Goal: Information Seeking & Learning: Learn about a topic

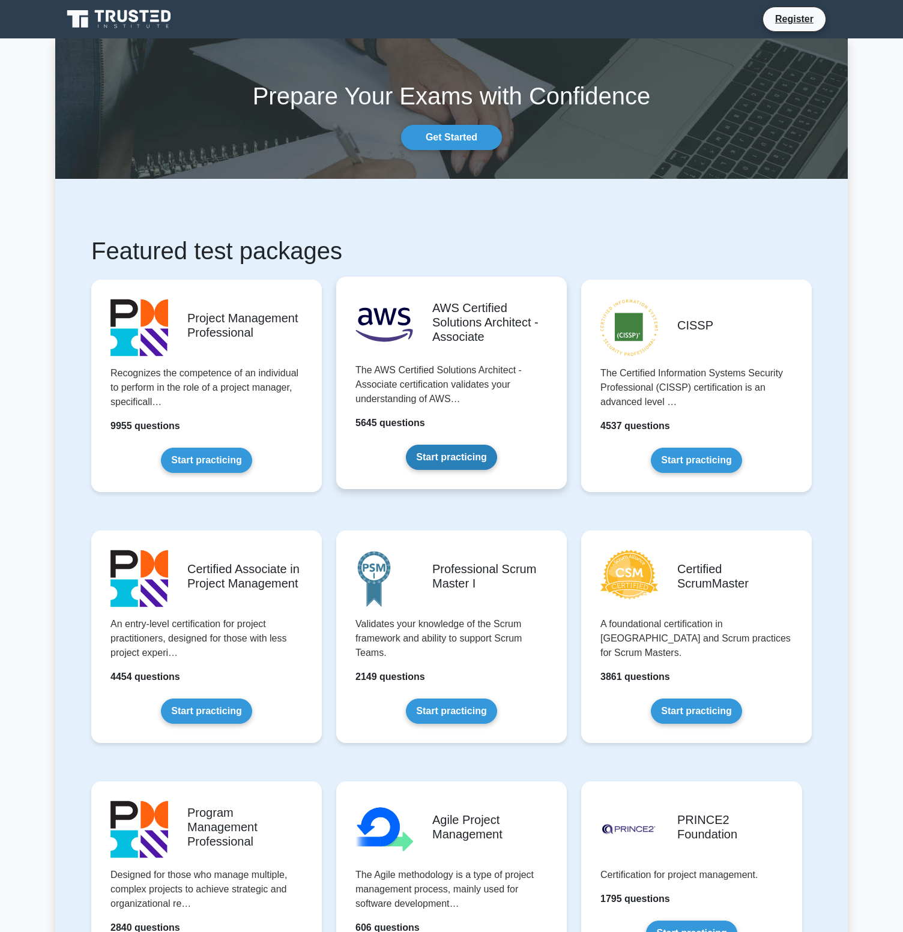
click at [464, 456] on link "Start practicing" at bounding box center [451, 457] width 91 height 25
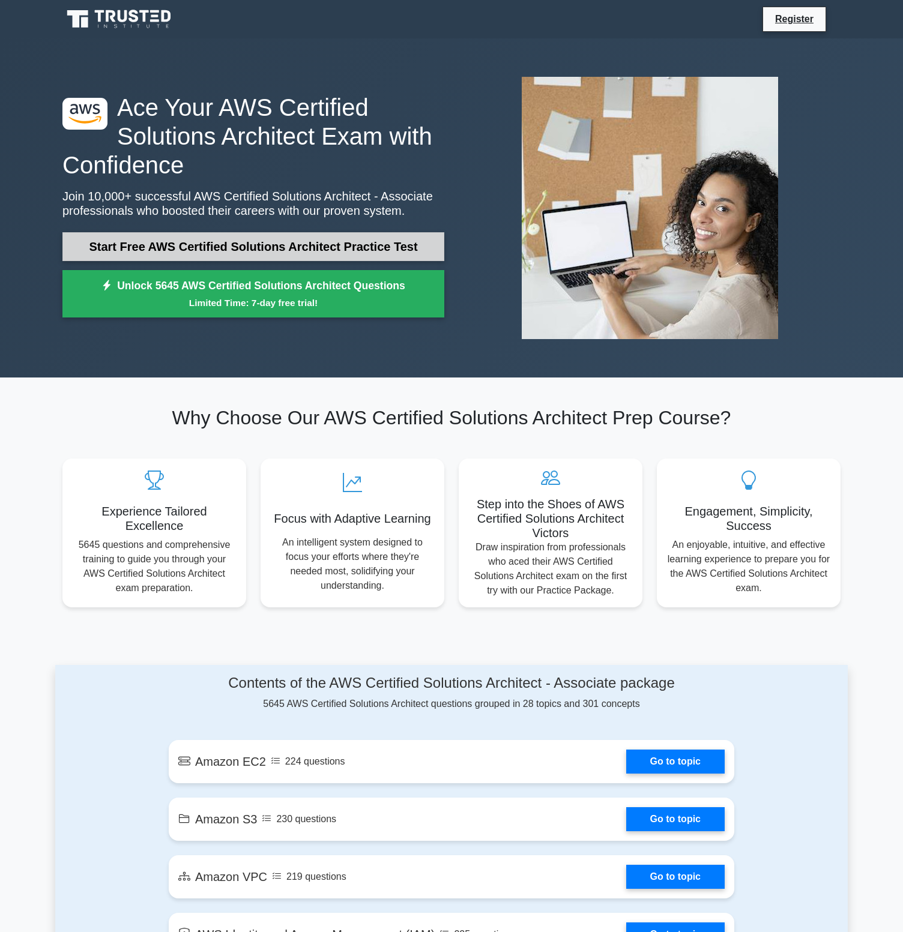
click at [390, 256] on link "Start Free AWS Certified Solutions Architect Practice Test" at bounding box center [253, 246] width 382 height 29
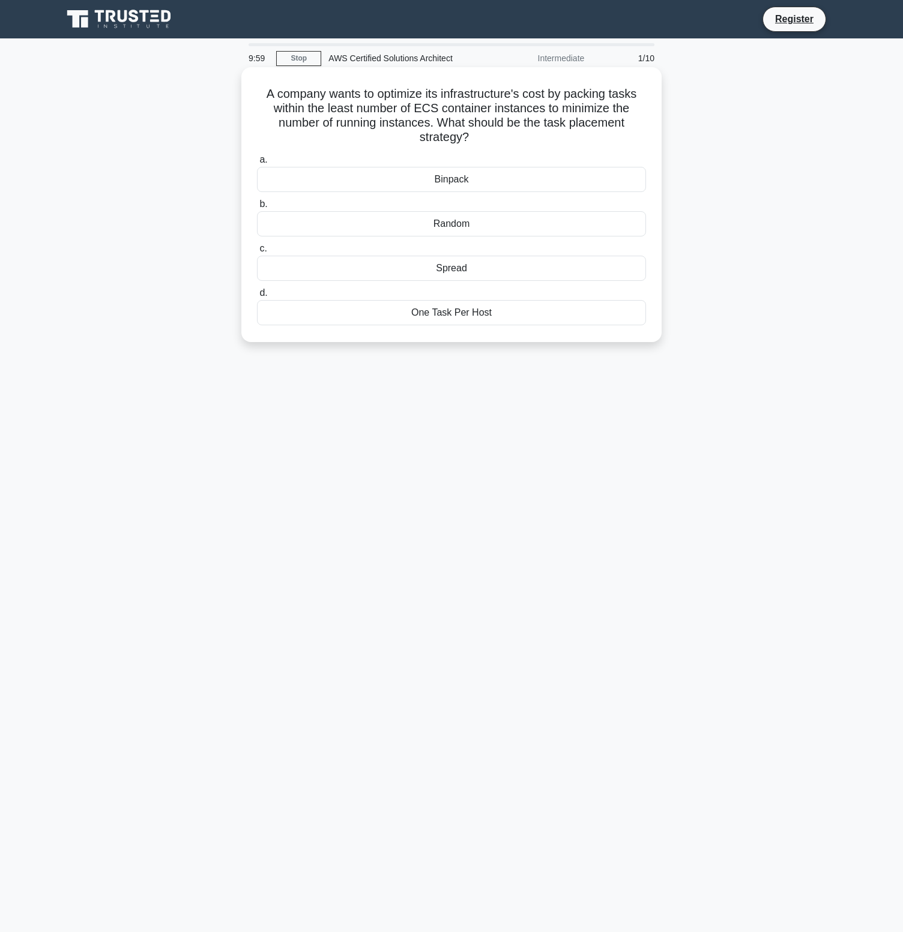
click at [457, 187] on div "Binpack" at bounding box center [451, 179] width 389 height 25
click at [257, 164] on input "a. Binpack" at bounding box center [257, 160] width 0 height 8
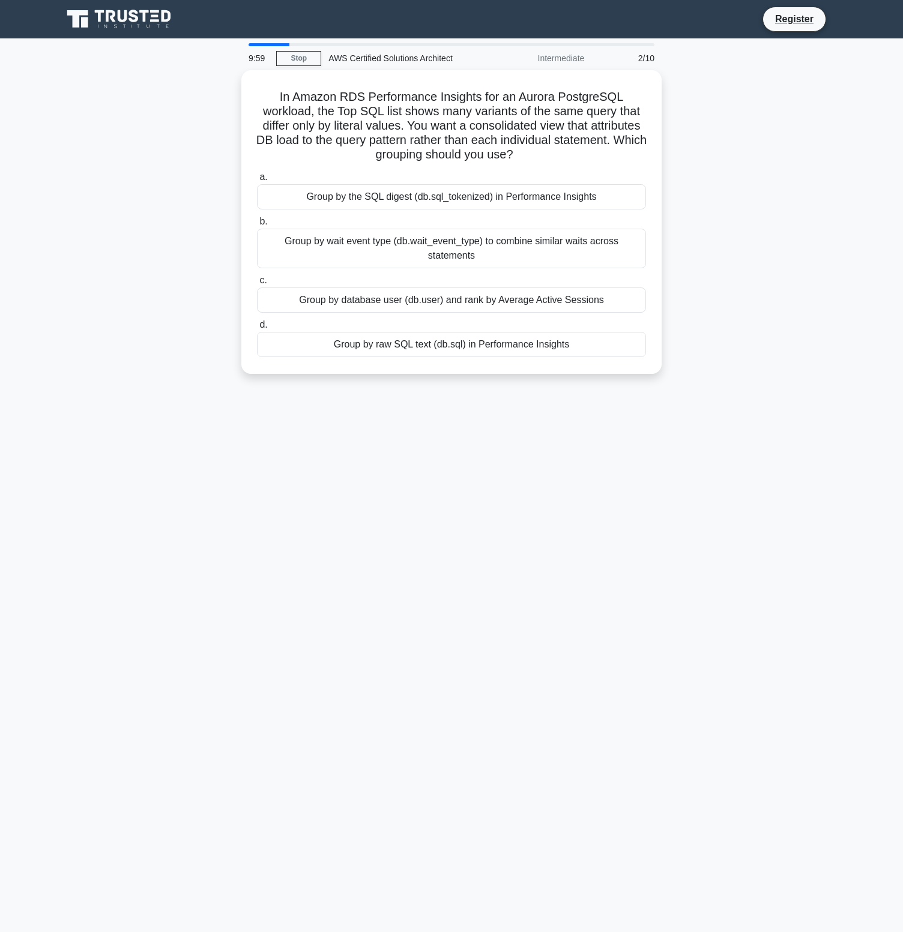
click at [457, 187] on div "Group by the SQL digest (db.sql_tokenized) in Performance Insights" at bounding box center [451, 196] width 389 height 25
click at [257, 181] on input "a. Group by the SQL digest (db.sql_tokenized) in Performance Insights" at bounding box center [257, 177] width 0 height 8
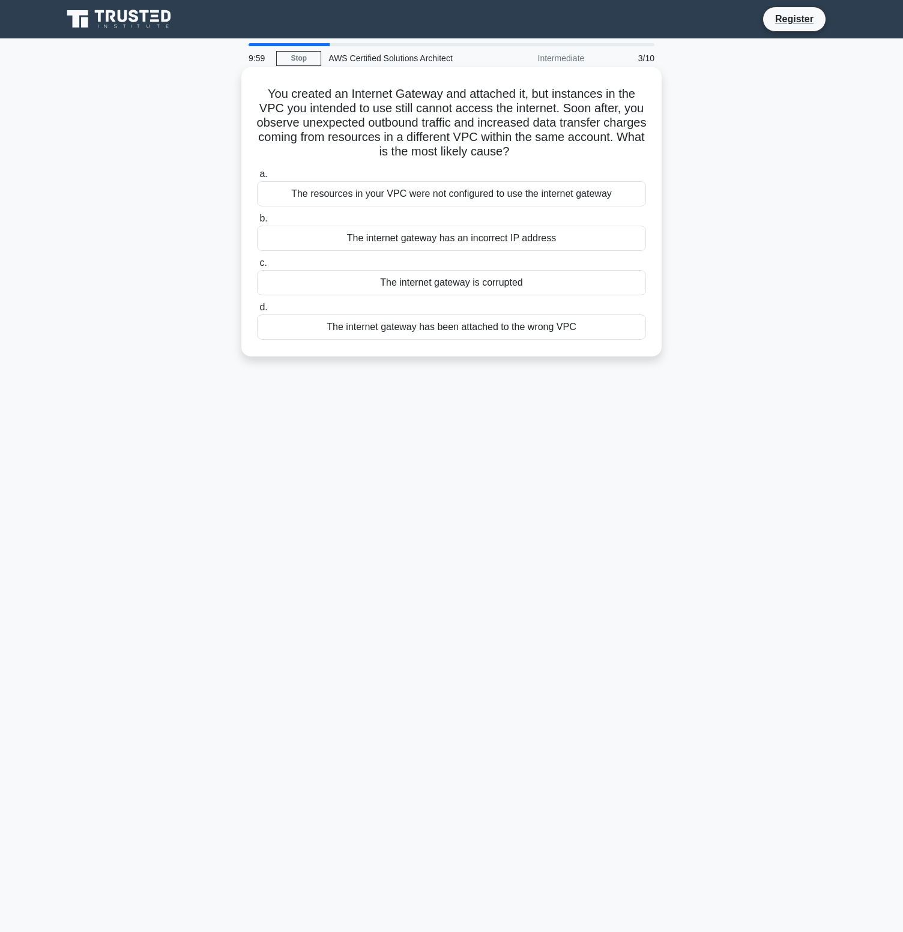
click at [457, 191] on div "The resources in your VPC were not configured to use the internet gateway" at bounding box center [451, 193] width 389 height 25
click at [257, 178] on input "a. The resources in your VPC were not configured to use the internet gateway" at bounding box center [257, 174] width 0 height 8
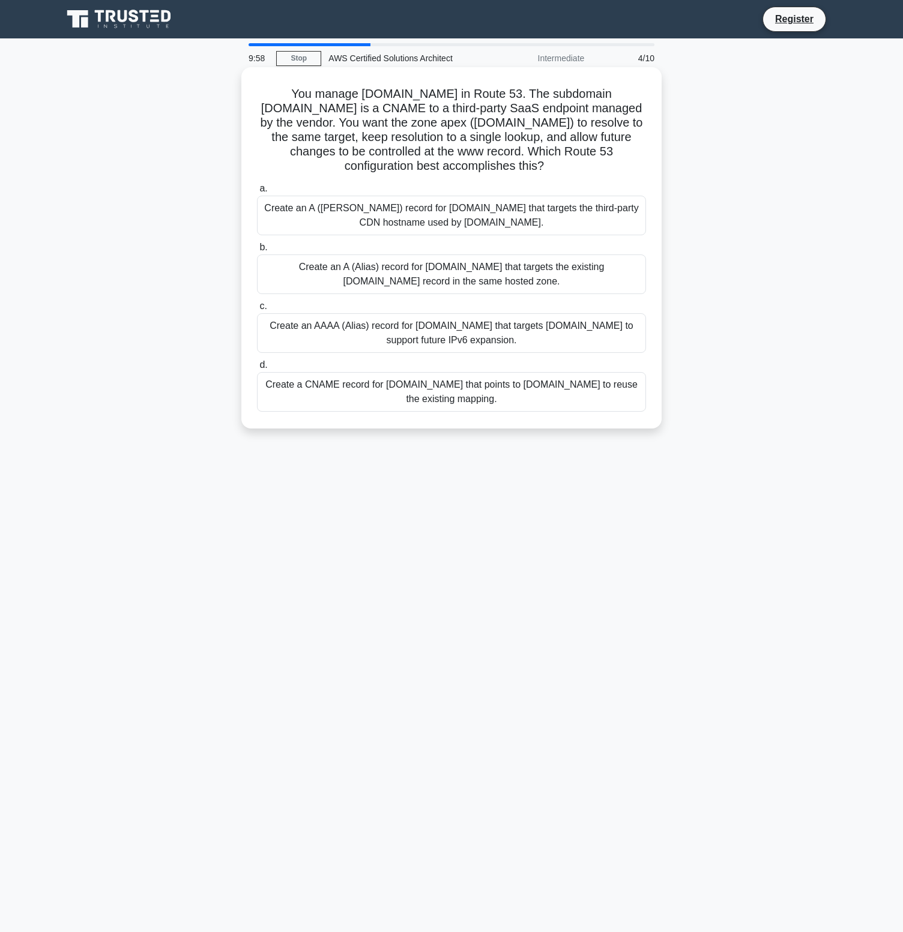
click at [458, 200] on div "Create an A (Alias) record for example.com that targets the third-party CDN hos…" at bounding box center [451, 216] width 389 height 40
click at [257, 193] on input "a. Create an A (Alias) record for example.com that targets the third-party CDN …" at bounding box center [257, 189] width 0 height 8
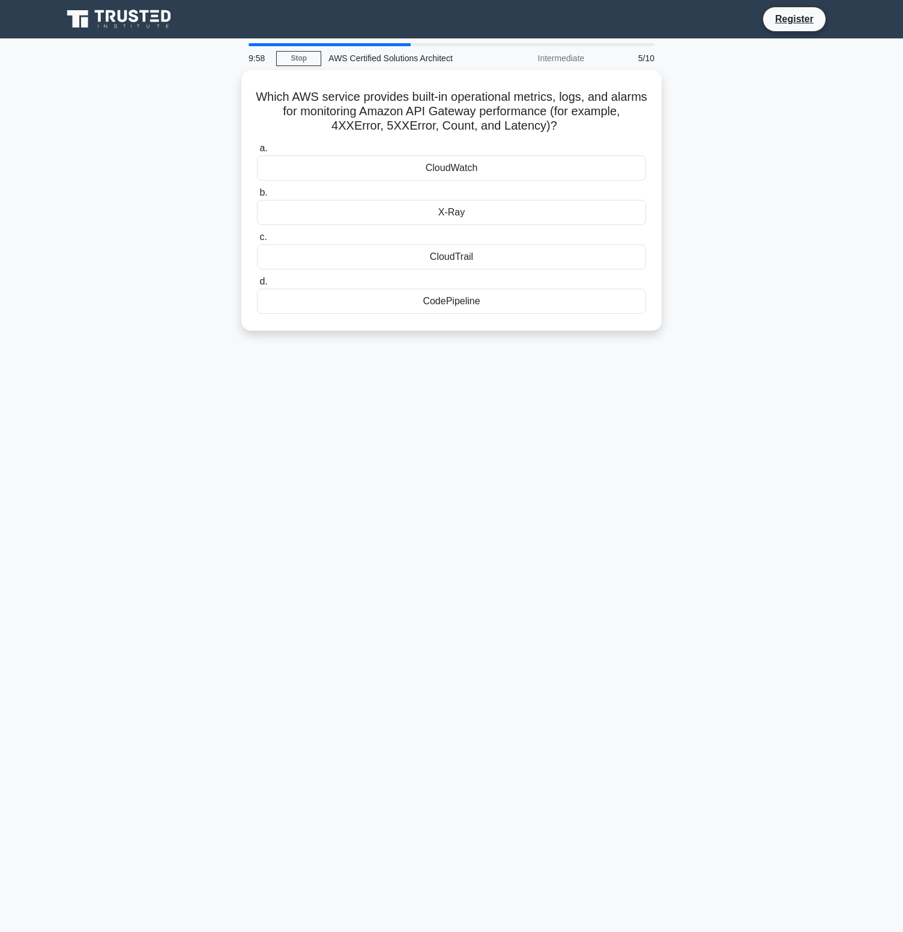
click at [458, 200] on div "X-Ray" at bounding box center [451, 212] width 389 height 25
click at [257, 197] on input "b. X-Ray" at bounding box center [257, 193] width 0 height 8
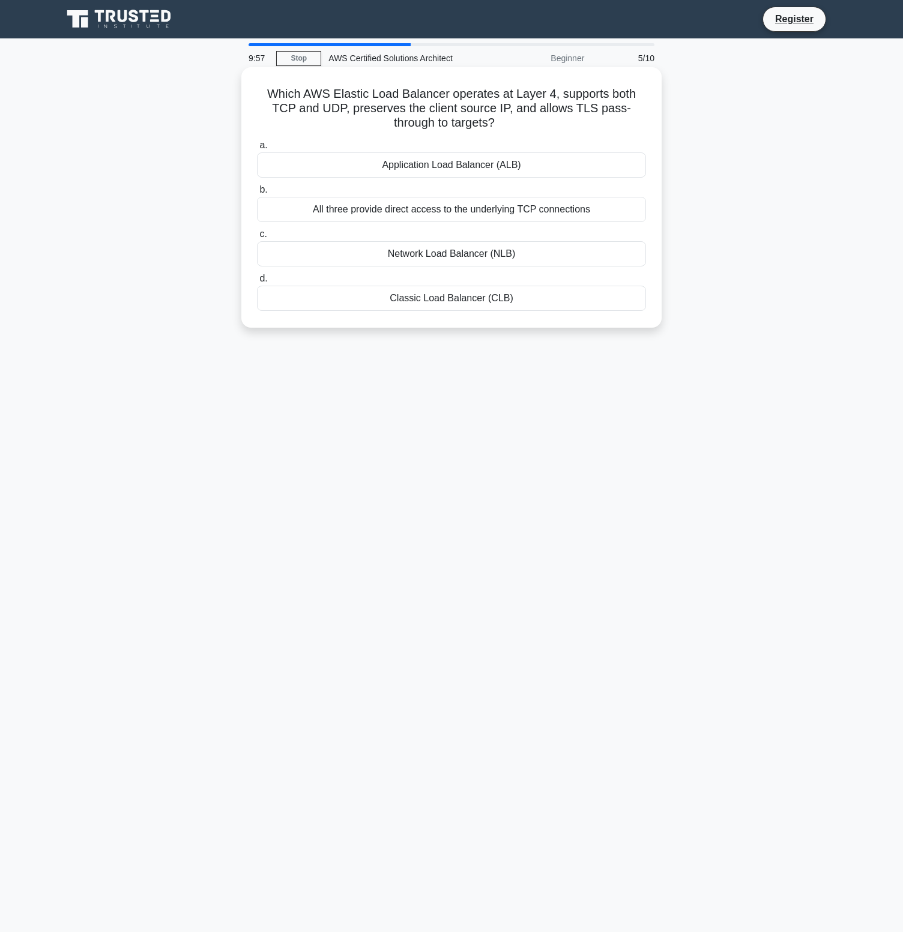
click at [460, 190] on label "b. All three provide direct access to the underlying TCP connections" at bounding box center [451, 202] width 389 height 40
click at [257, 190] on input "b. All three provide direct access to the underlying TCP connections" at bounding box center [257, 190] width 0 height 8
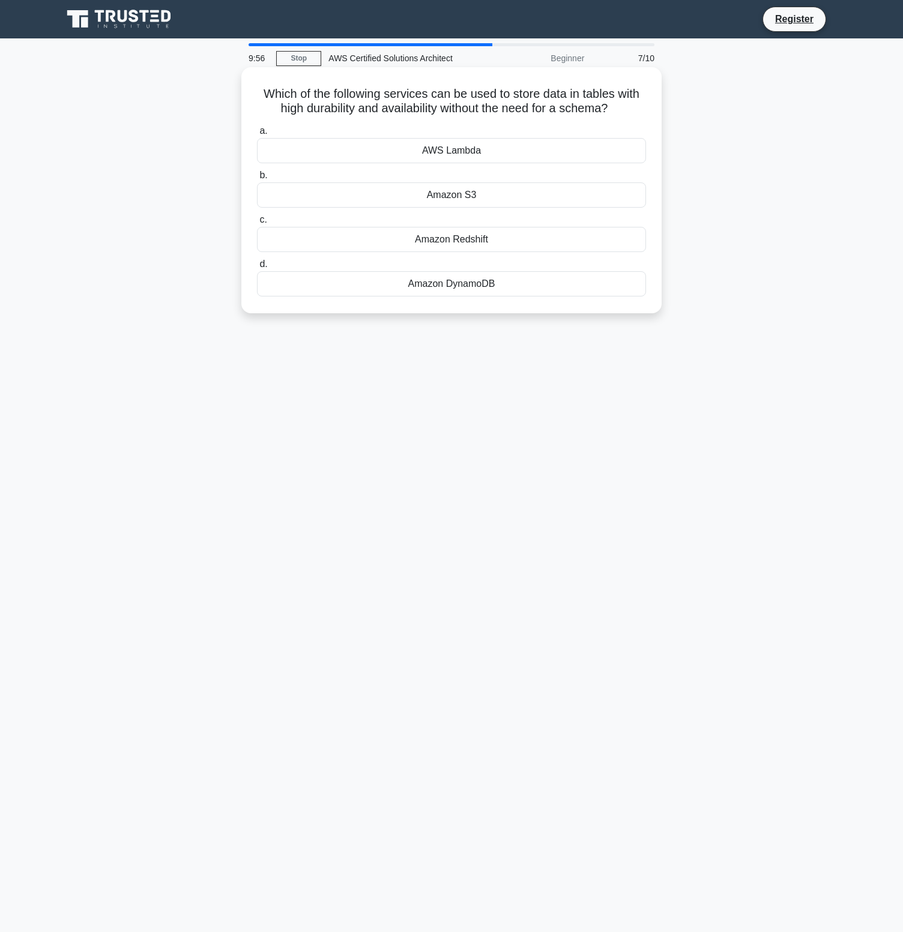
click at [471, 172] on label "b. Amazon S3" at bounding box center [451, 188] width 389 height 40
click at [257, 172] on input "b. Amazon S3" at bounding box center [257, 176] width 0 height 8
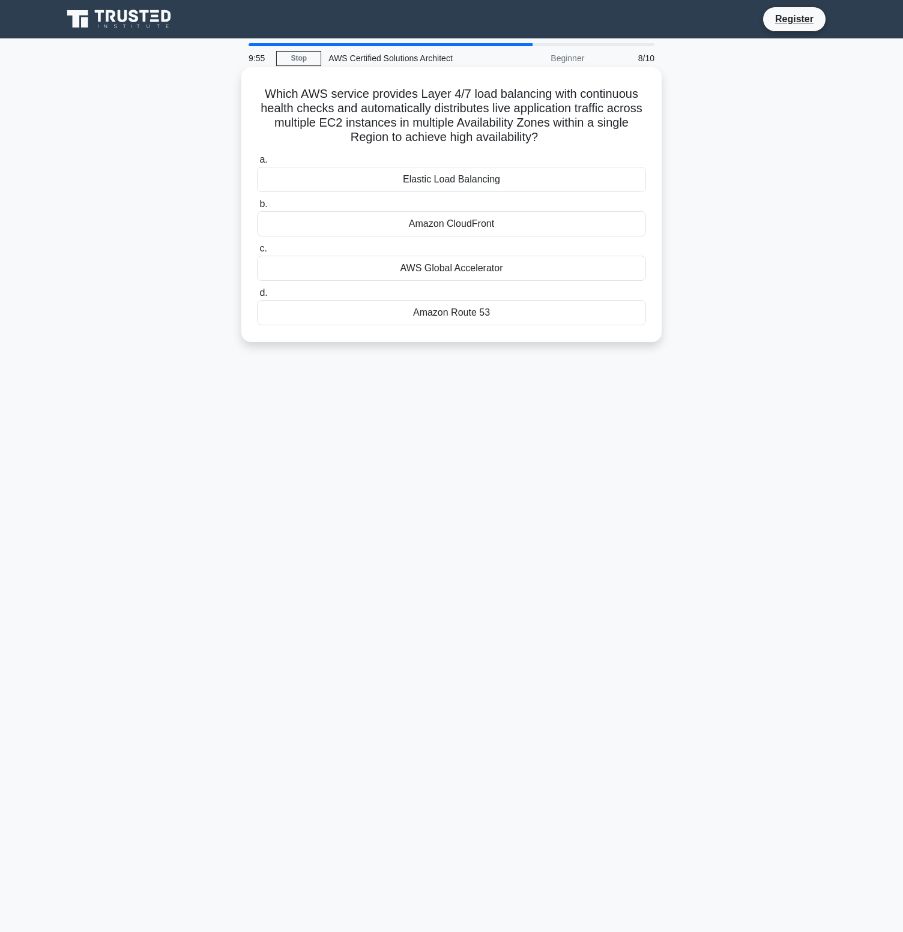
click at [471, 165] on label "a. Elastic Load Balancing" at bounding box center [451, 172] width 389 height 40
click at [257, 164] on input "a. Elastic Load Balancing" at bounding box center [257, 160] width 0 height 8
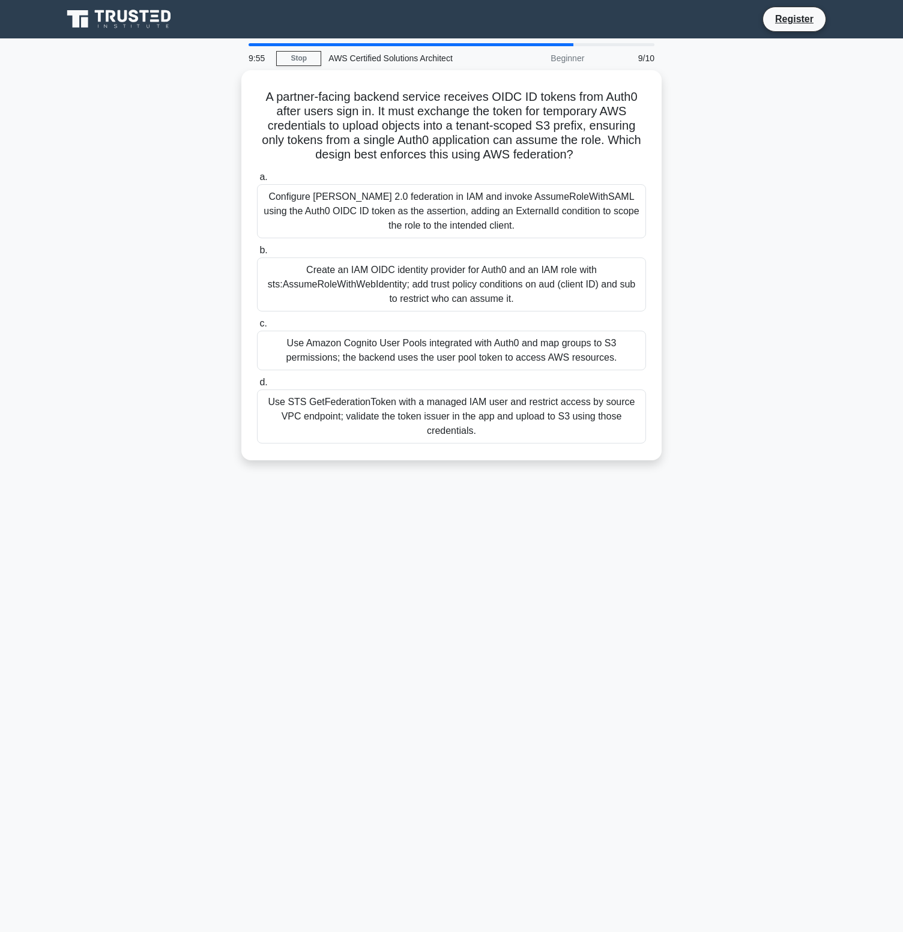
click at [471, 181] on label "a. Configure SAML 2.0 federation in IAM and invoke AssumeRoleWithSAML using the…" at bounding box center [451, 204] width 389 height 68
click at [257, 181] on input "a. Configure SAML 2.0 federation in IAM and invoke AssumeRoleWithSAML using the…" at bounding box center [257, 177] width 0 height 8
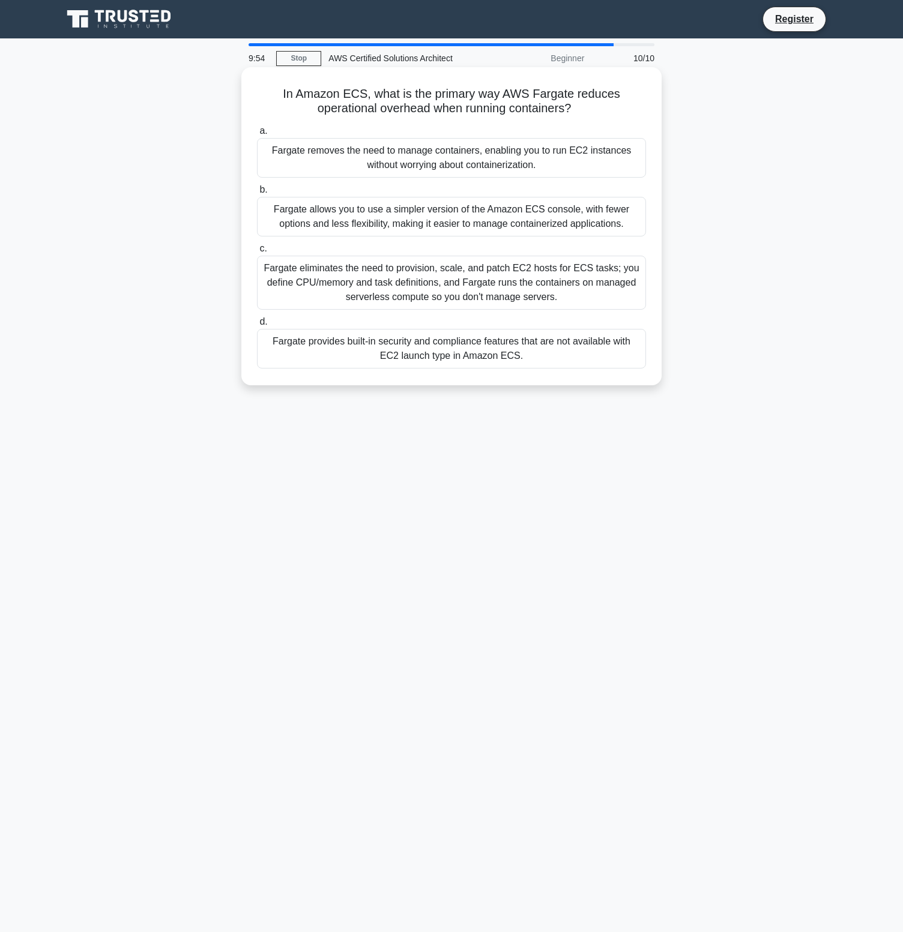
click at [477, 167] on div "Fargate removes the need to manage containers, enabling you to run EC2 instance…" at bounding box center [451, 158] width 389 height 40
click at [257, 135] on input "a. Fargate removes the need to manage containers, enabling you to run EC2 insta…" at bounding box center [257, 131] width 0 height 8
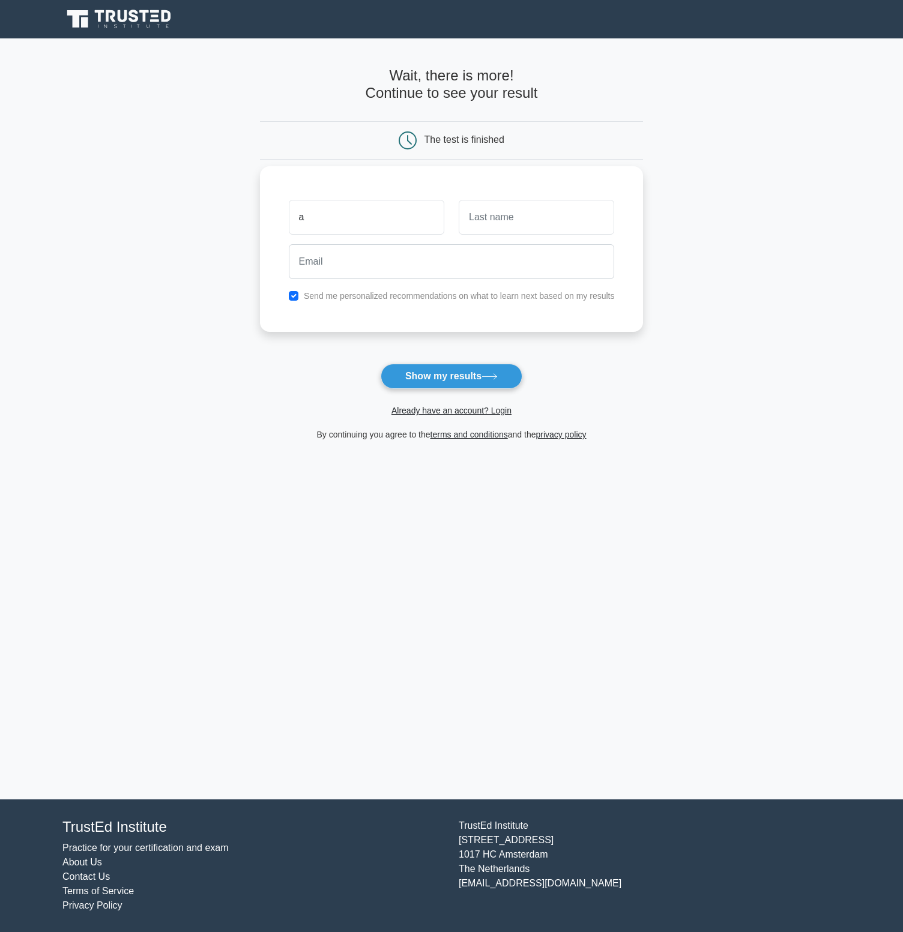
type input "a"
click at [504, 225] on input "text" at bounding box center [536, 217] width 155 height 35
type input "a"
click at [427, 258] on input "email" at bounding box center [452, 261] width 326 height 35
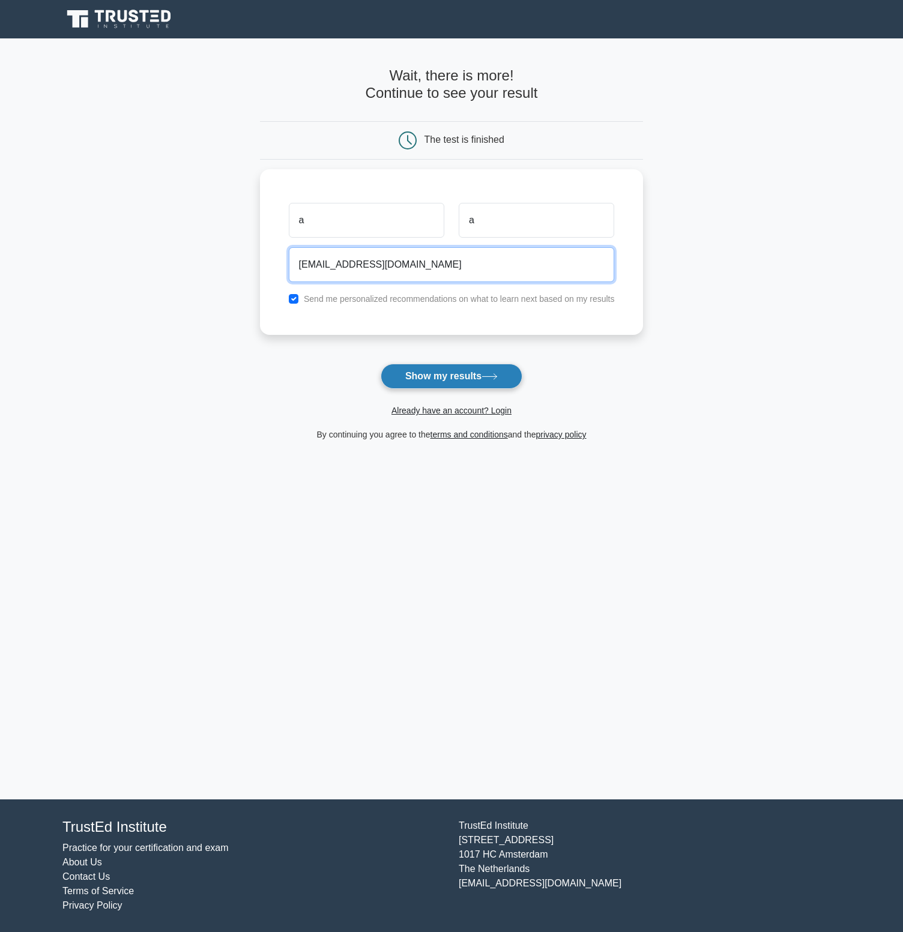
type input "jelmer+aadsfa111asdfasd@woovar.com"
click at [459, 382] on button "Show my results" at bounding box center [452, 376] width 142 height 25
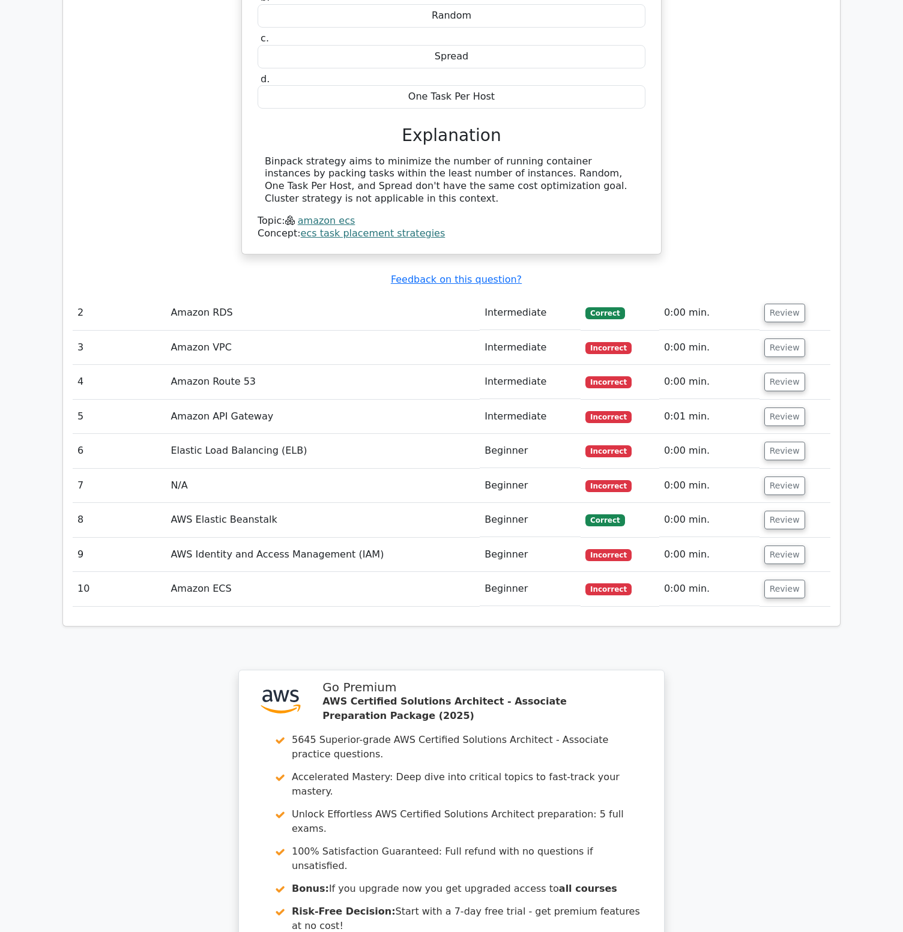
scroll to position [1479, 0]
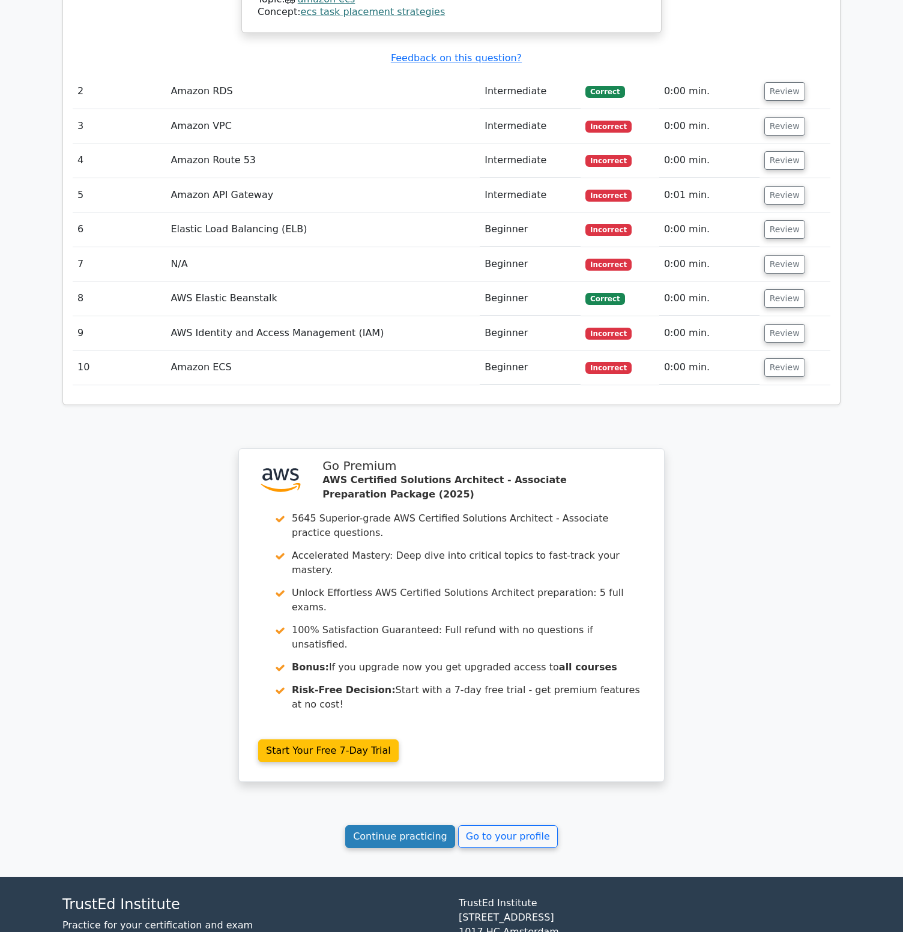
click at [405, 825] on link "Continue practicing" at bounding box center [400, 836] width 110 height 23
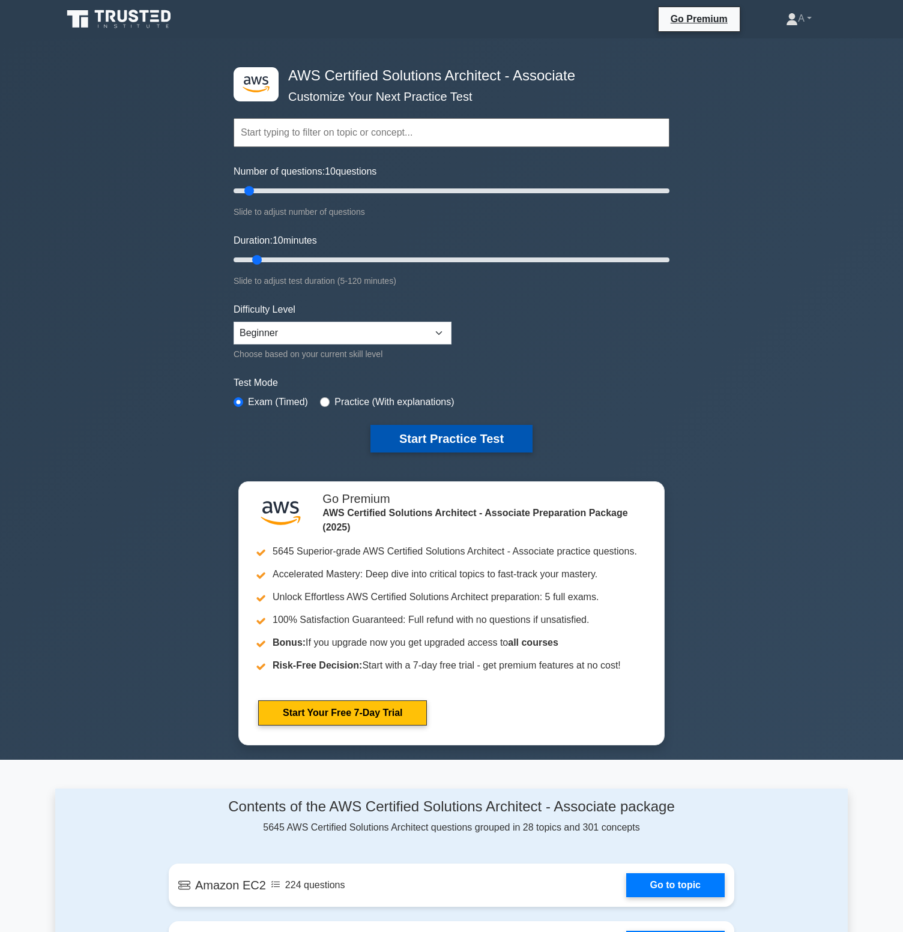
click at [452, 444] on button "Start Practice Test" at bounding box center [451, 439] width 162 height 28
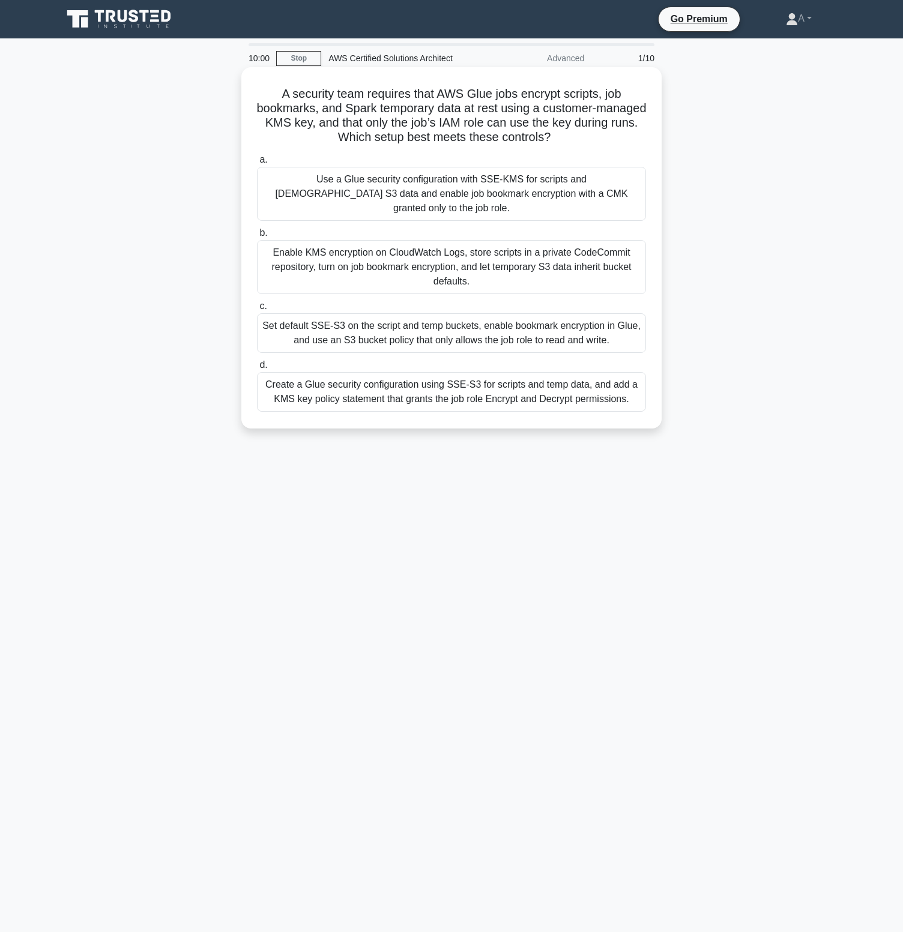
click at [408, 203] on div "Use a Glue security configuration with SSE-KMS for scripts and temp S3 data and…" at bounding box center [451, 194] width 389 height 54
click at [257, 164] on input "a. Use a Glue security configuration with SSE-KMS for scripts and temp S3 data …" at bounding box center [257, 160] width 0 height 8
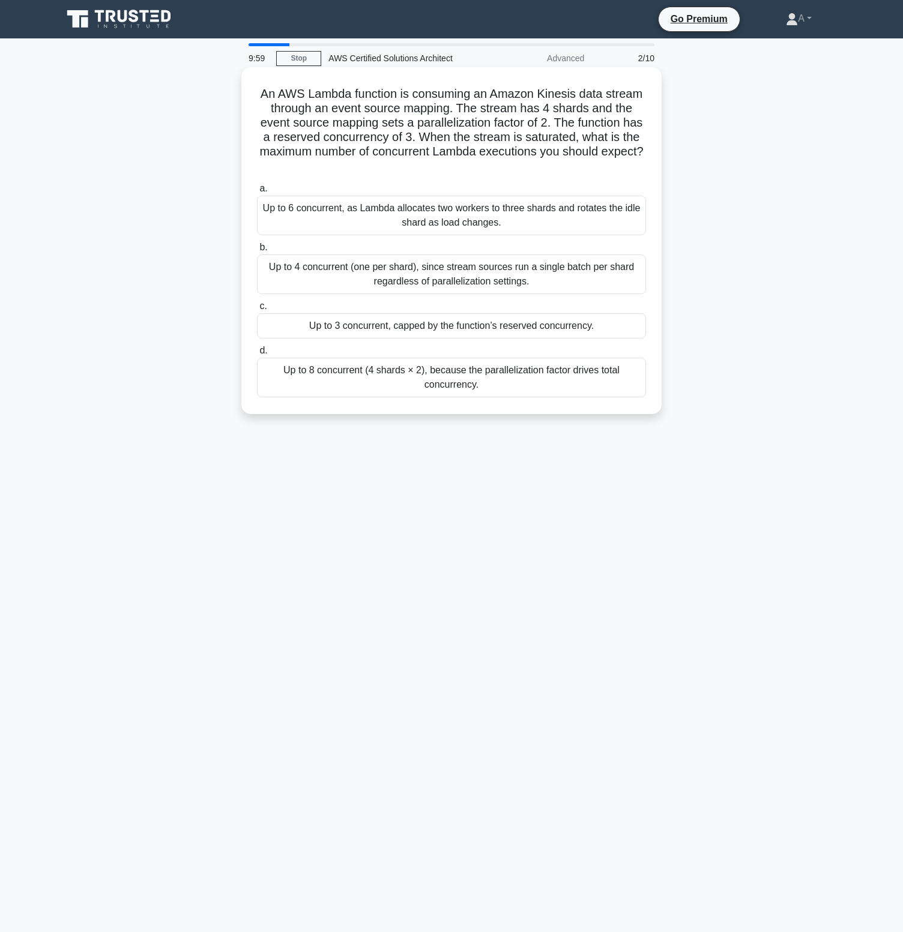
click at [412, 197] on div "Up to 6 concurrent, as Lambda allocates two workers to three shards and rotates…" at bounding box center [451, 216] width 389 height 40
click at [257, 193] on input "a. Up to 6 concurrent, as Lambda allocates two workers to three shards and rota…" at bounding box center [257, 189] width 0 height 8
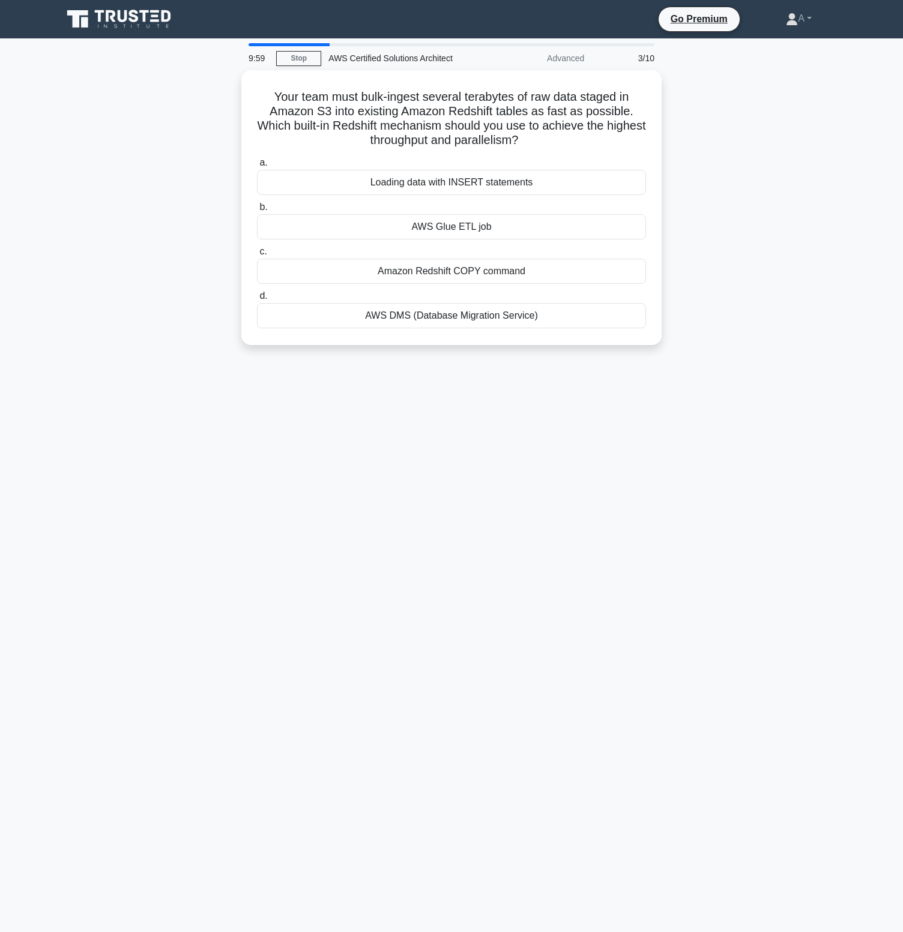
click at [412, 197] on div "a. Loading data with INSERT statements b. AWS Glue ETL job c. d." at bounding box center [451, 242] width 403 height 178
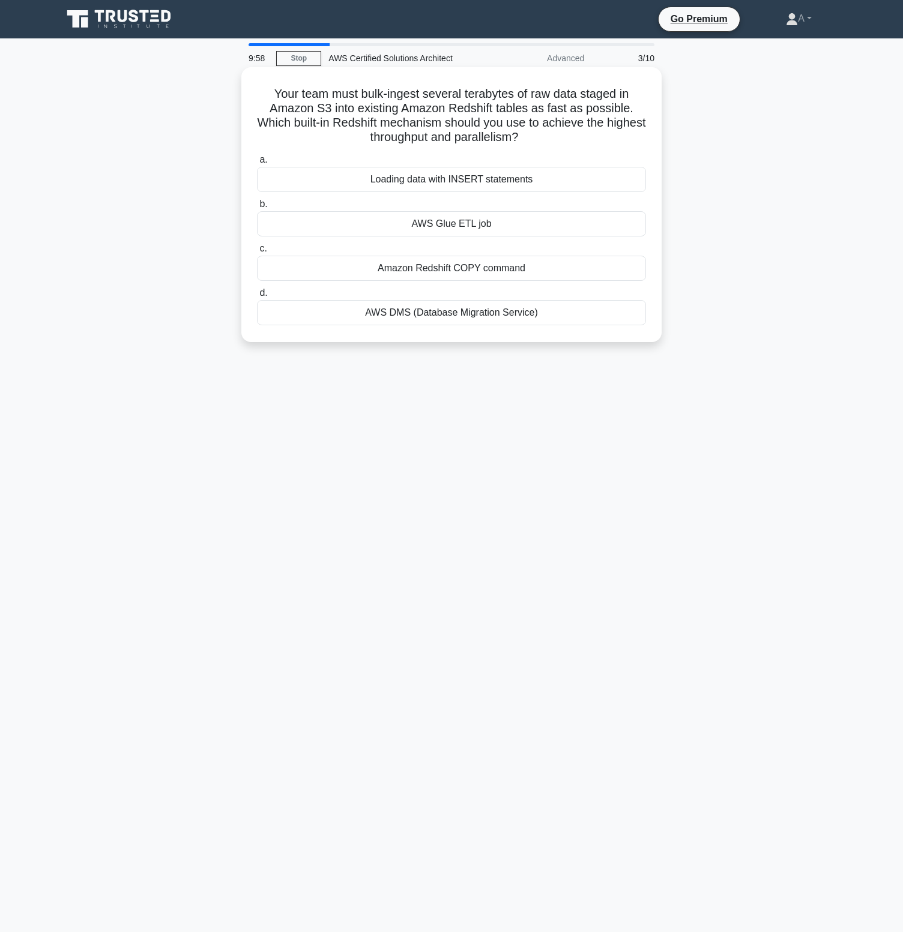
click at [416, 185] on div "Loading data with INSERT statements" at bounding box center [451, 179] width 389 height 25
click at [257, 164] on input "a. Loading data with INSERT statements" at bounding box center [257, 160] width 0 height 8
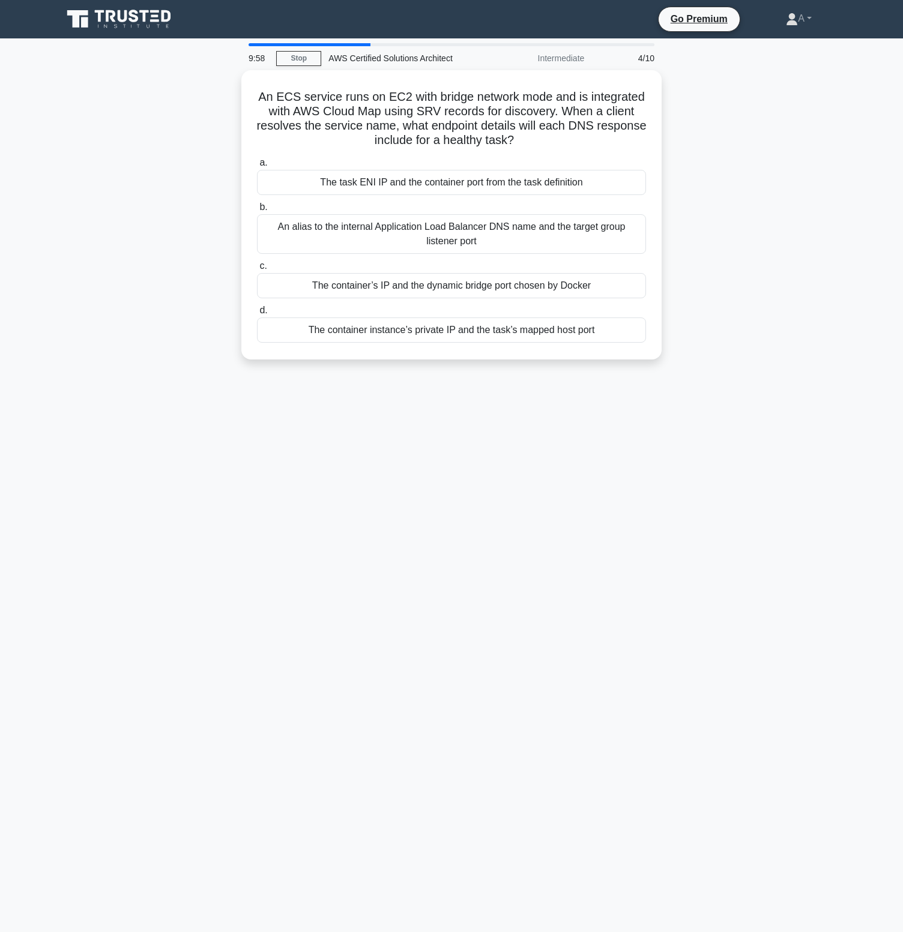
click at [416, 185] on div "The task ENI IP and the container port from the task definition" at bounding box center [451, 182] width 389 height 25
click at [257, 167] on input "a. The task ENI IP and the container port from the task definition" at bounding box center [257, 163] width 0 height 8
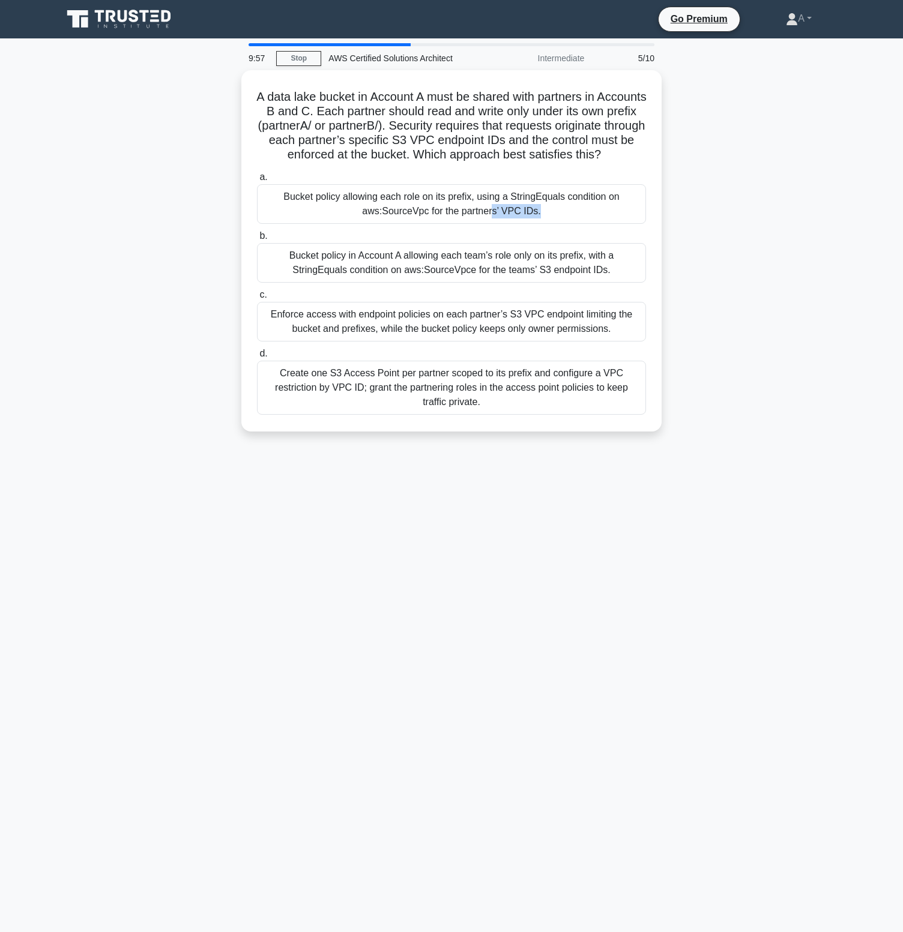
click at [416, 185] on div "Bucket policy allowing each role on its prefix, using a StringEquals condition …" at bounding box center [451, 204] width 389 height 40
click at [257, 181] on input "a. Bucket policy allowing each role on its prefix, using a StringEquals conditi…" at bounding box center [257, 177] width 0 height 8
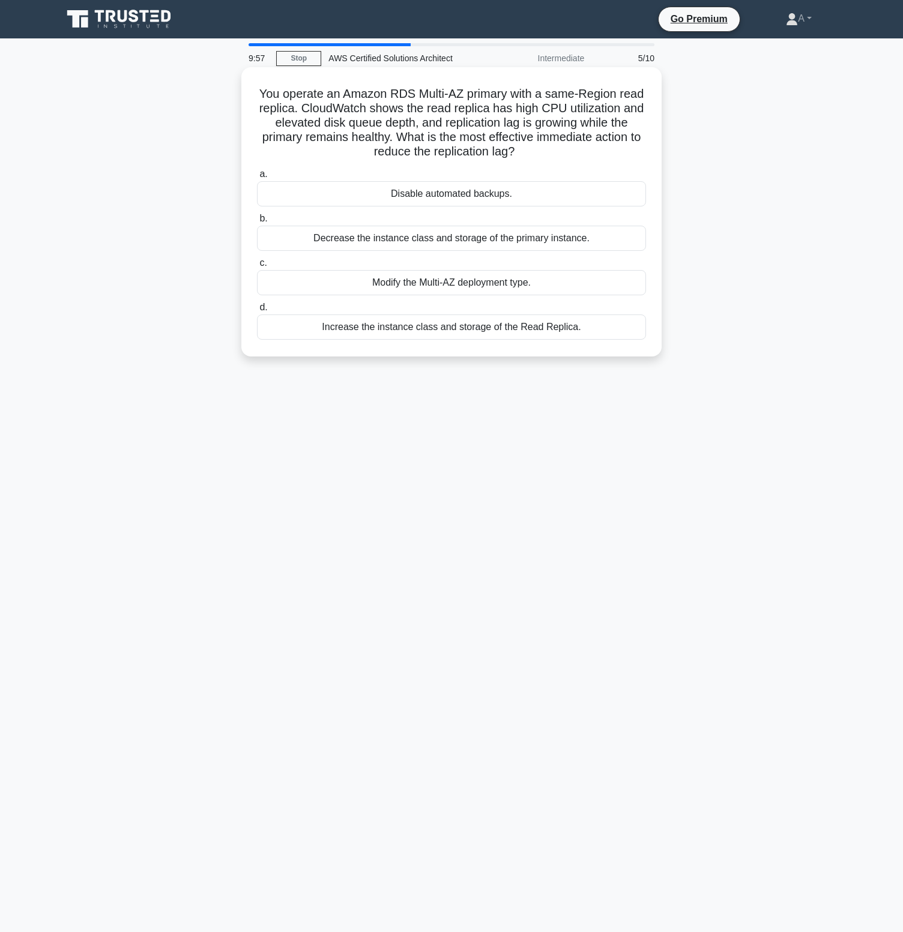
click at [416, 190] on div "Disable automated backups." at bounding box center [451, 193] width 389 height 25
click at [257, 178] on input "a. Disable automated backups." at bounding box center [257, 174] width 0 height 8
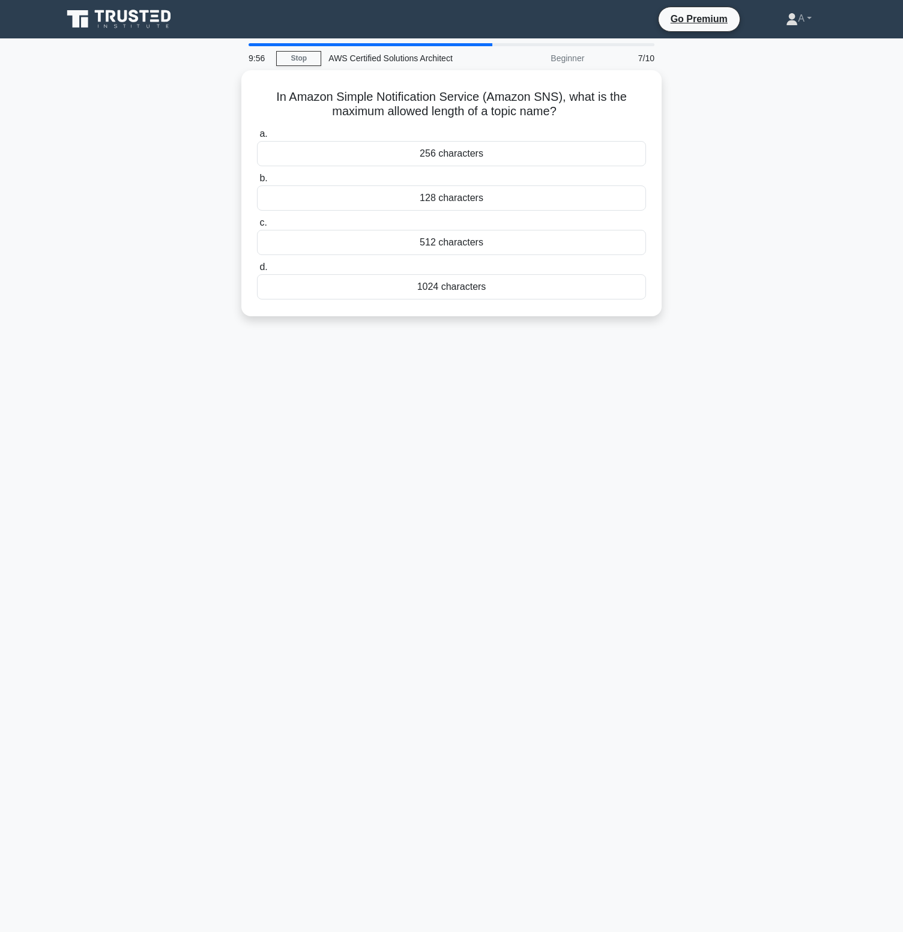
click at [428, 203] on div "128 characters" at bounding box center [451, 197] width 389 height 25
click at [257, 182] on input "b. 128 characters" at bounding box center [257, 179] width 0 height 8
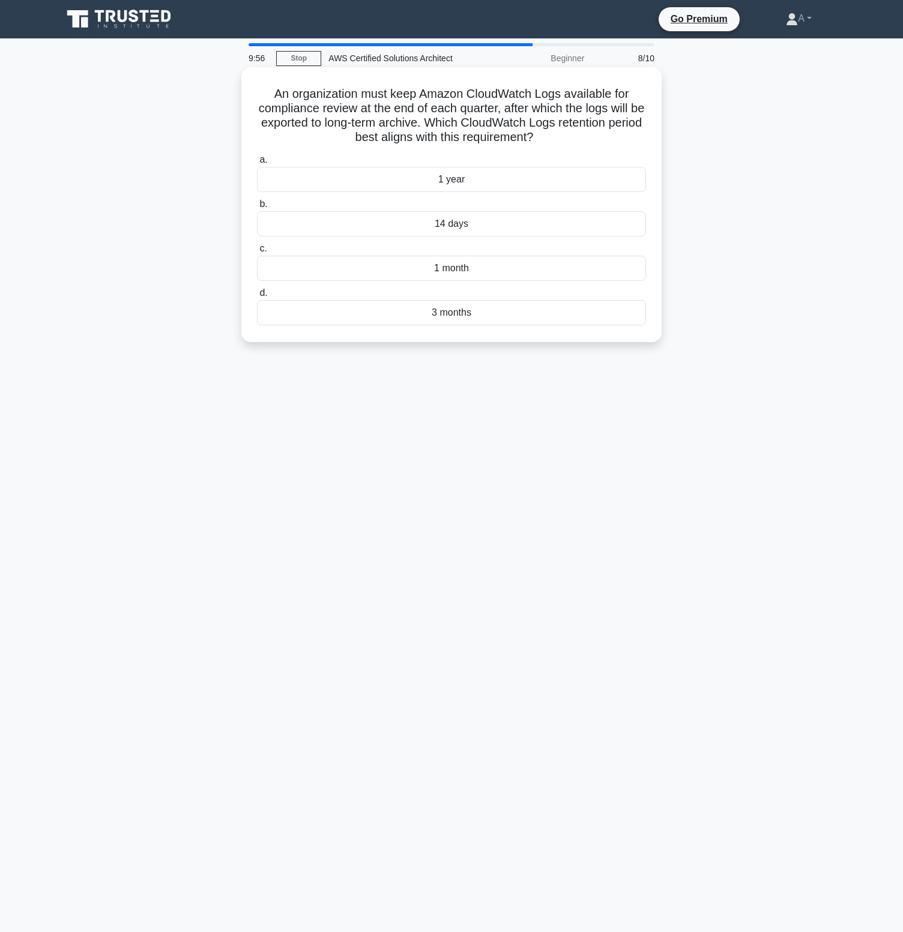
click at [429, 187] on div "1 year" at bounding box center [451, 179] width 389 height 25
click at [257, 164] on input "a. 1 year" at bounding box center [257, 160] width 0 height 8
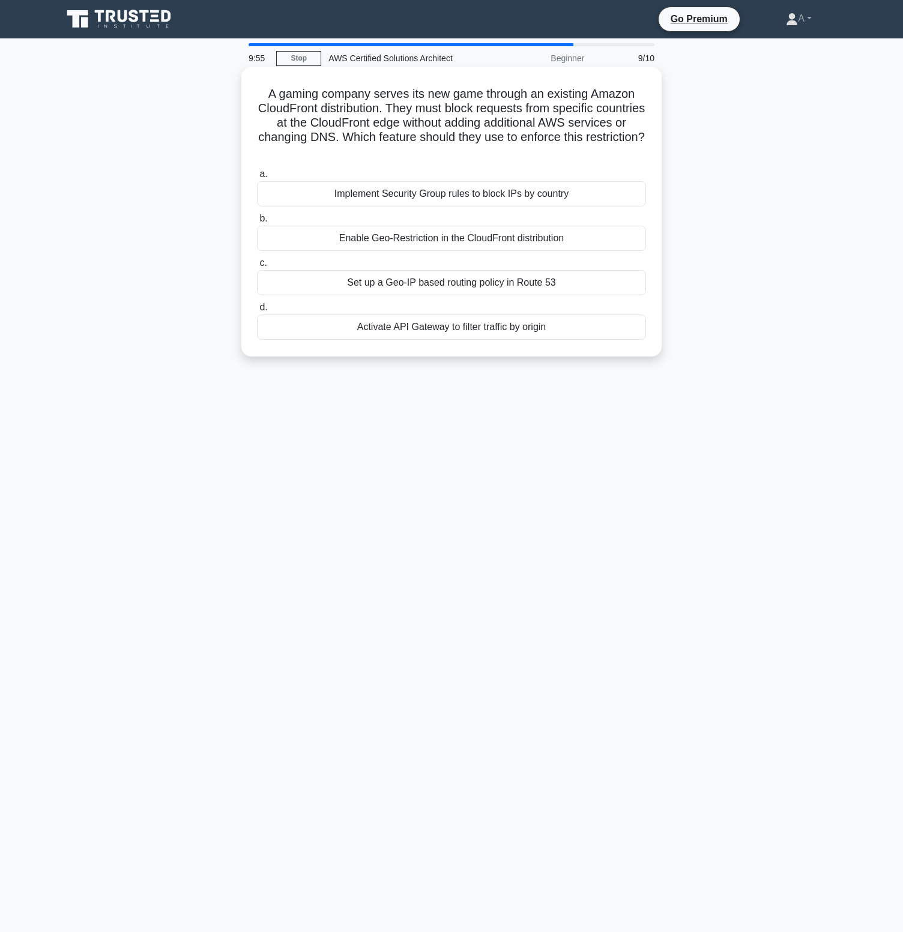
click at [429, 209] on div "a. Implement Security Group rules to block IPs by country b. Enable Geo-Restric…" at bounding box center [451, 253] width 403 height 178
click at [430, 193] on div "Implement Security Group rules to block IPs by country" at bounding box center [451, 193] width 389 height 25
click at [257, 178] on input "a. Implement Security Group rules to block IPs by country" at bounding box center [257, 174] width 0 height 8
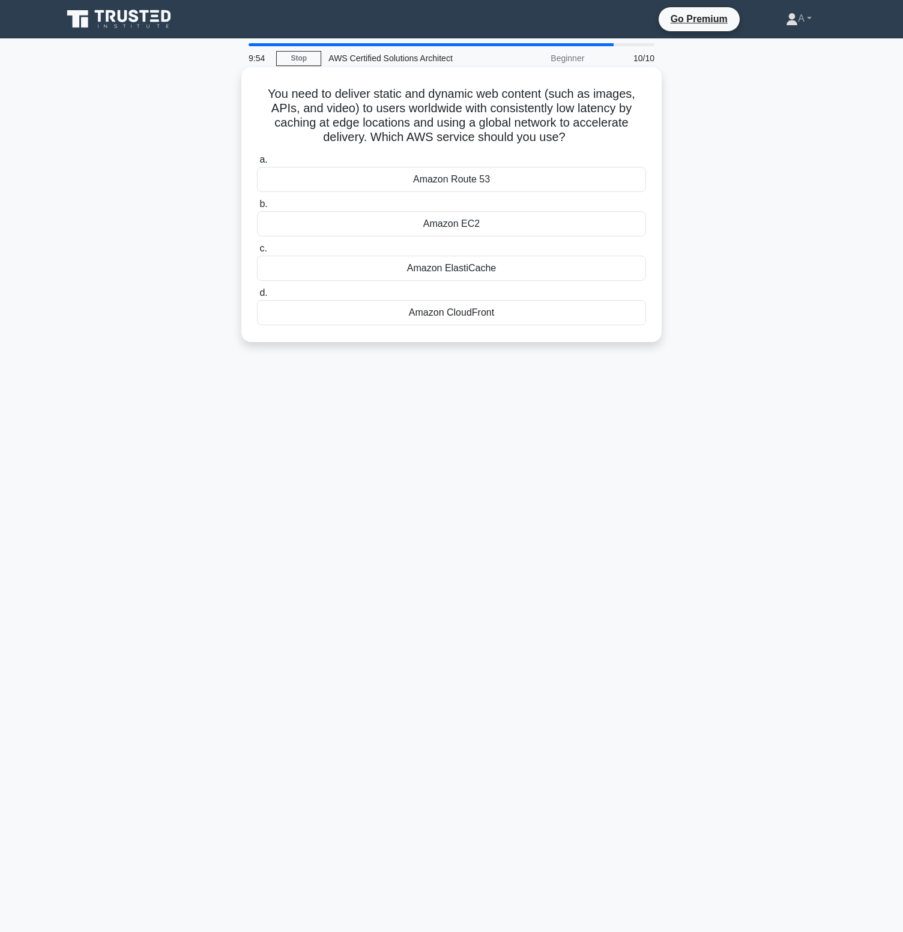
click at [431, 183] on div "Amazon Route 53" at bounding box center [451, 179] width 389 height 25
click at [257, 164] on input "a. Amazon Route 53" at bounding box center [257, 160] width 0 height 8
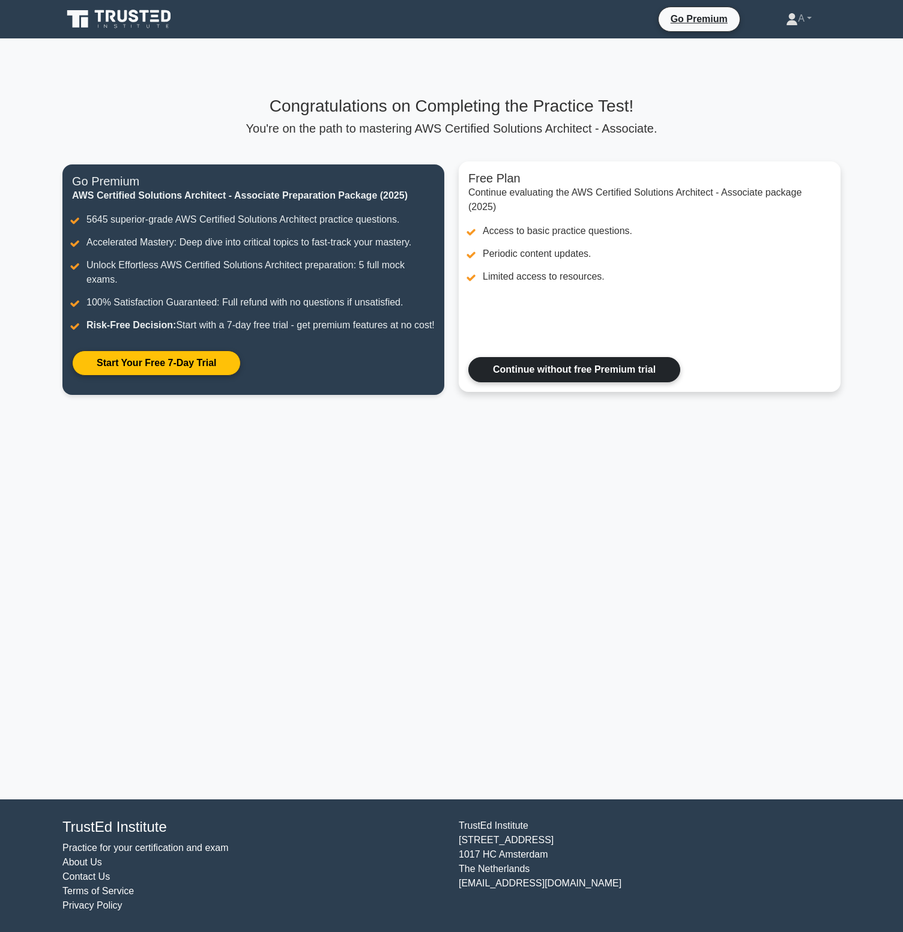
click at [535, 382] on link "Continue without free Premium trial" at bounding box center [574, 369] width 212 height 25
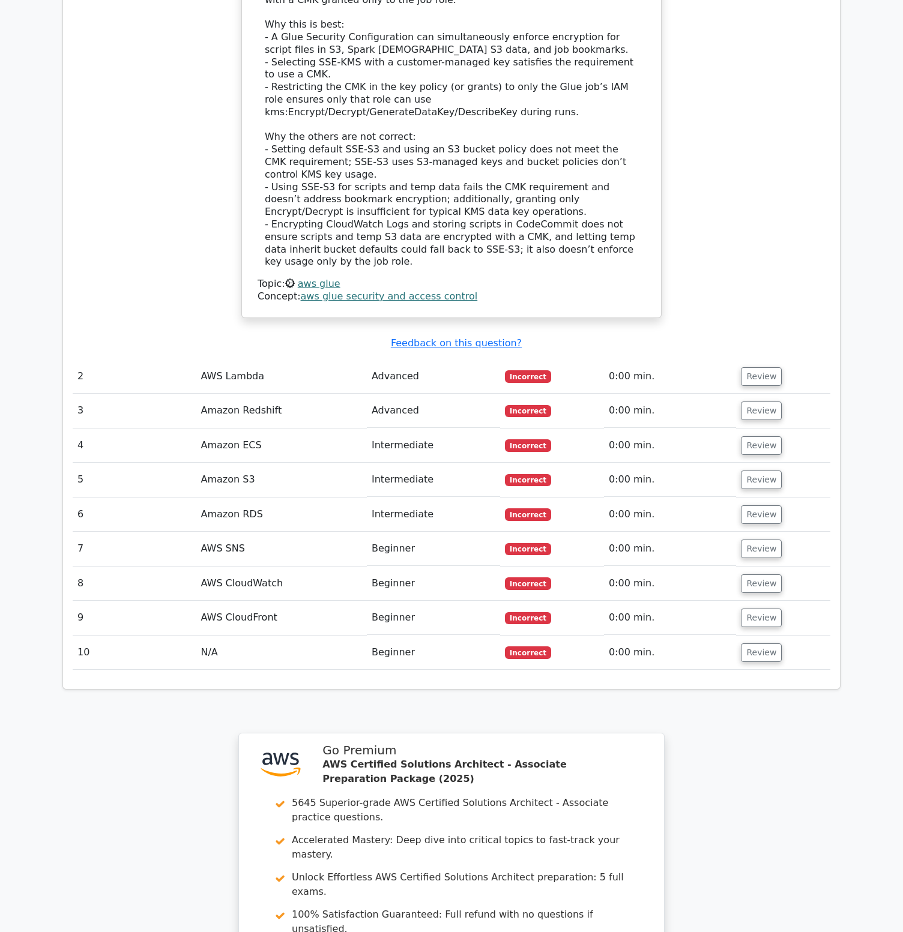
scroll to position [1783, 0]
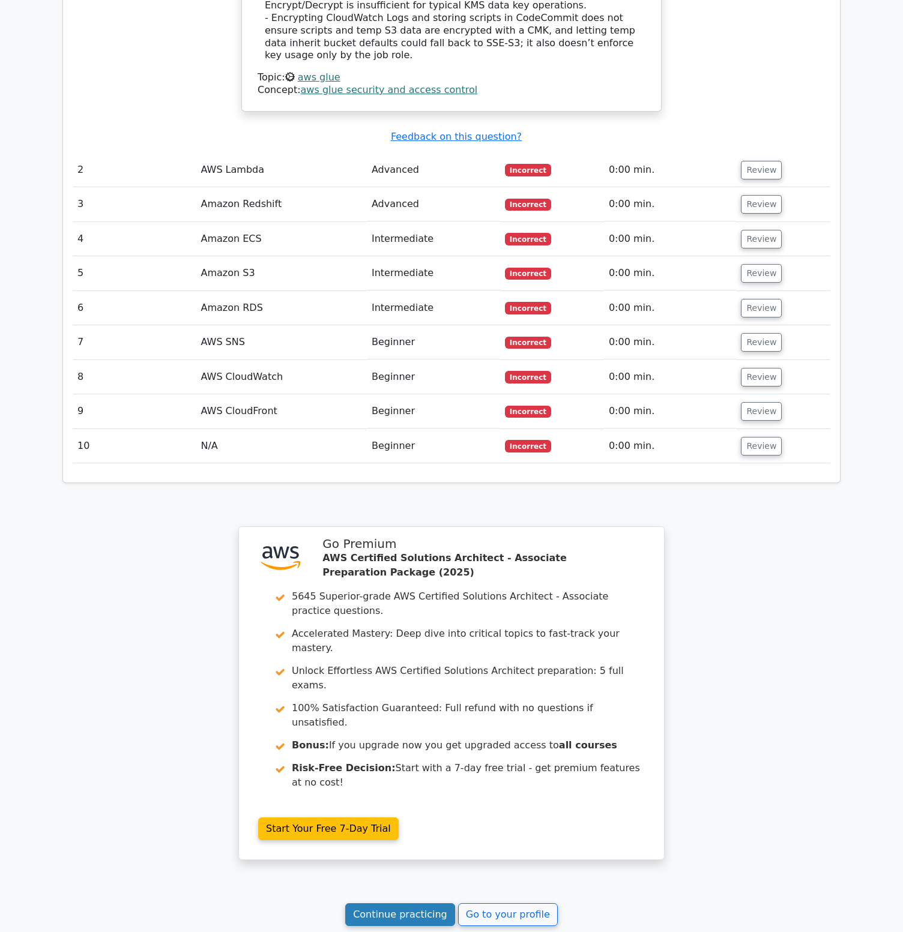
click at [419, 903] on link "Continue practicing" at bounding box center [400, 914] width 110 height 23
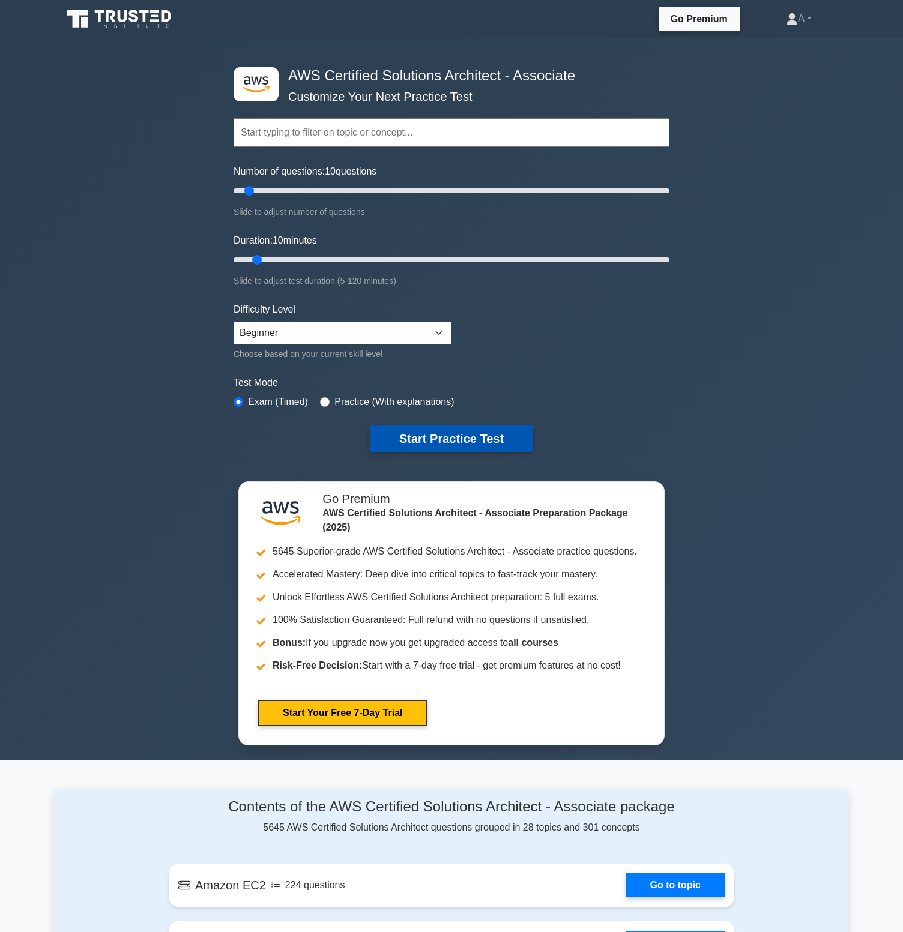
click at [465, 432] on button "Start Practice Test" at bounding box center [451, 439] width 162 height 28
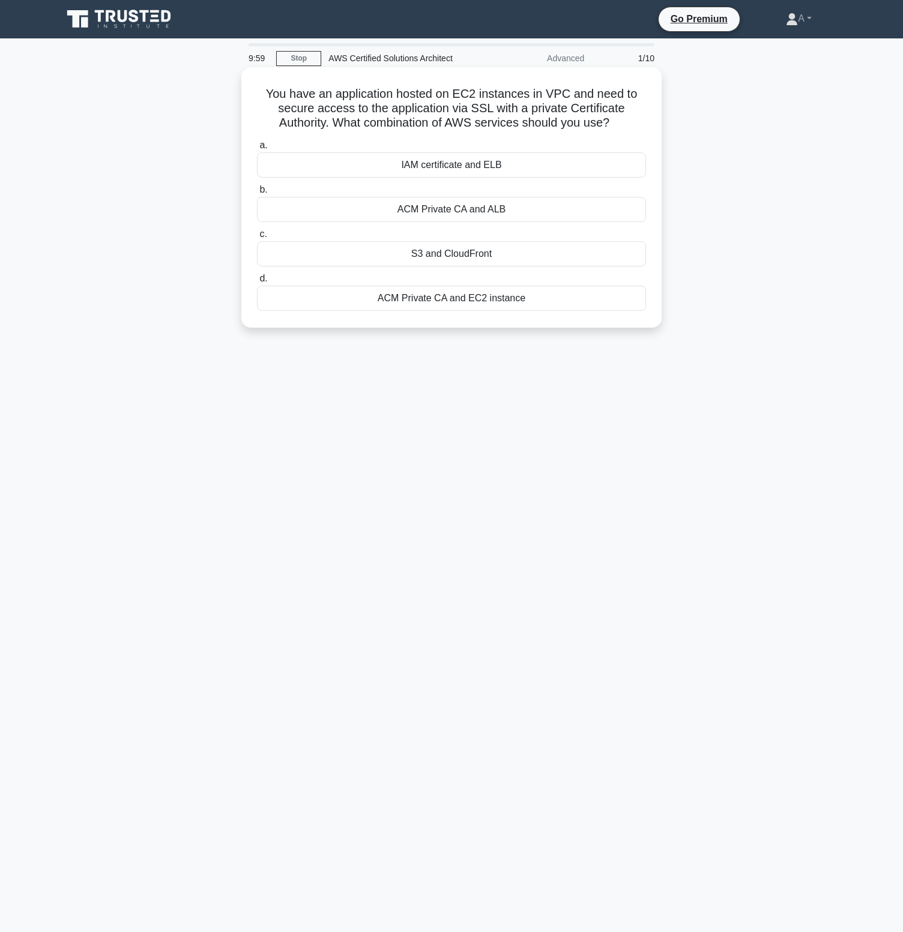
click at [471, 167] on div "IAM certificate and ELB" at bounding box center [451, 164] width 389 height 25
click at [257, 149] on input "a. IAM certificate and ELB" at bounding box center [257, 146] width 0 height 8
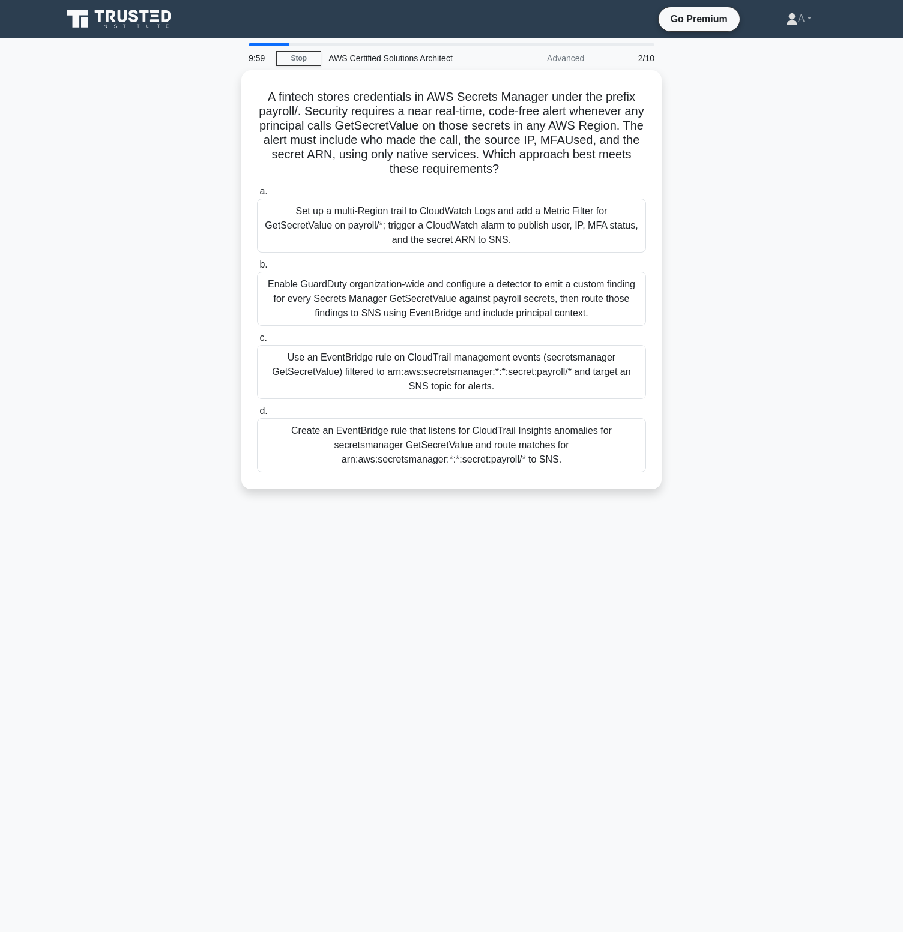
click at [471, 169] on h5 "A fintech stores credentials in AWS Secrets Manager under the prefix payroll/. …" at bounding box center [451, 133] width 391 height 88
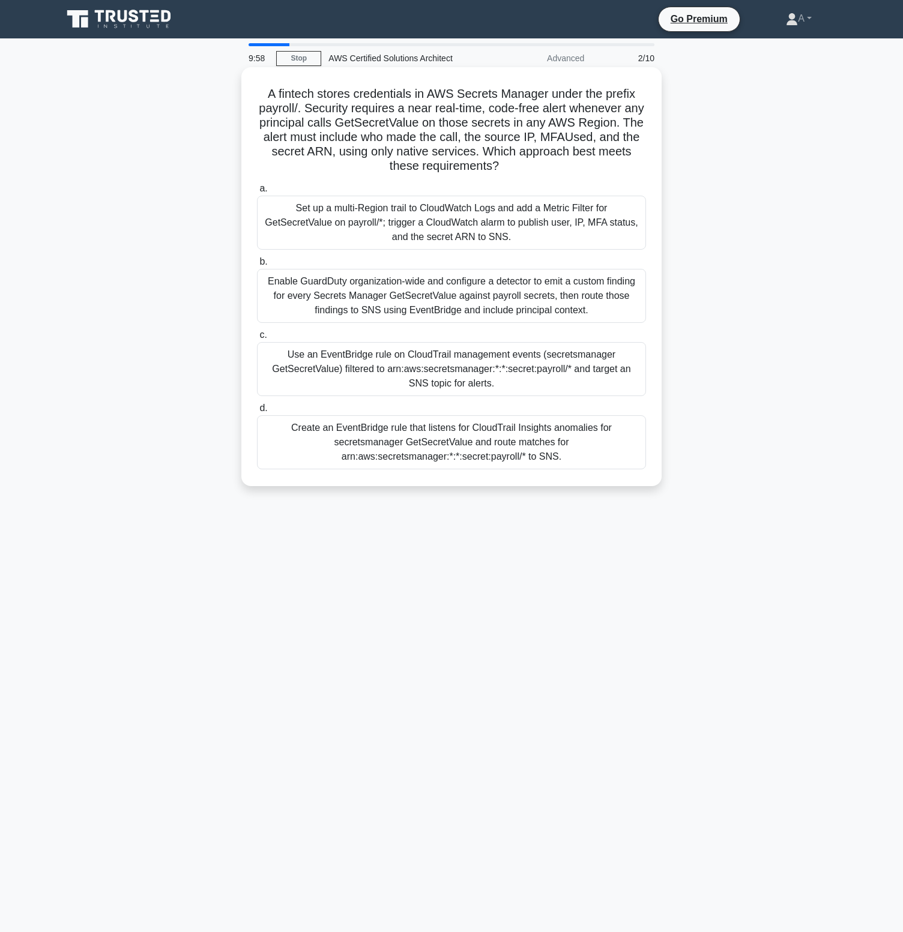
click at [471, 200] on div "Set up a multi-Region trail to CloudWatch Logs and add a Metric Filter for GetS…" at bounding box center [451, 223] width 389 height 54
click at [257, 193] on input "a. Set up a multi-Region trail to CloudWatch Logs and add a Metric Filter for G…" at bounding box center [257, 189] width 0 height 8
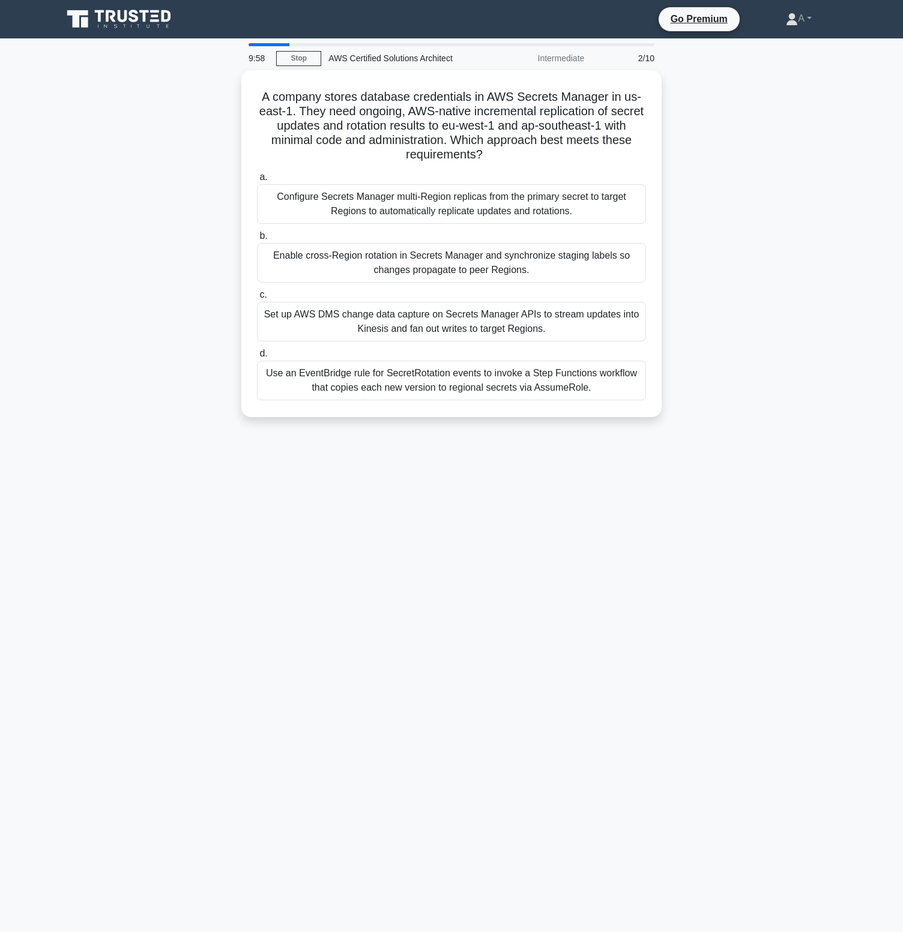
click at [471, 200] on div "Configure Secrets Manager multi-Region replicas from the primary secret to targ…" at bounding box center [451, 204] width 389 height 40
click at [257, 181] on input "a. Configure Secrets Manager multi-Region replicas from the primary secret to t…" at bounding box center [257, 177] width 0 height 8
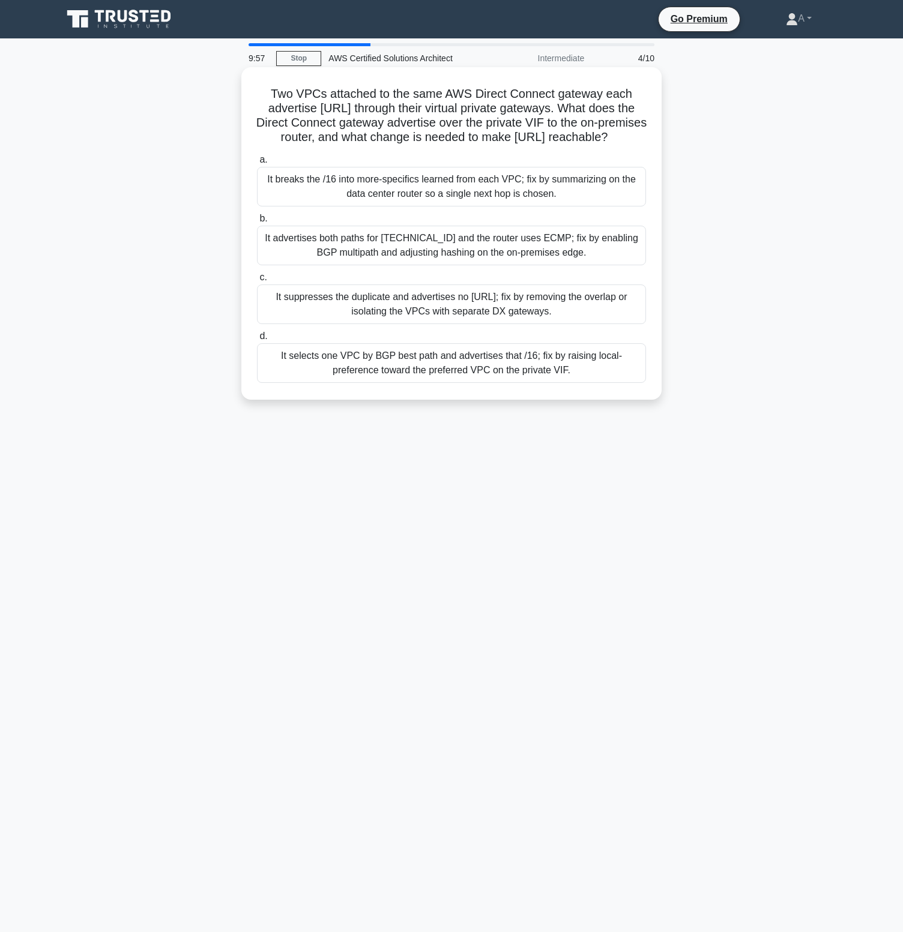
click at [472, 207] on div "It breaks the /16 into more-specifics learned from each VPC; fix by summarizing…" at bounding box center [451, 187] width 389 height 40
click at [257, 164] on input "a. It breaks the /16 into more-specifics learned from each VPC; fix by summariz…" at bounding box center [257, 160] width 0 height 8
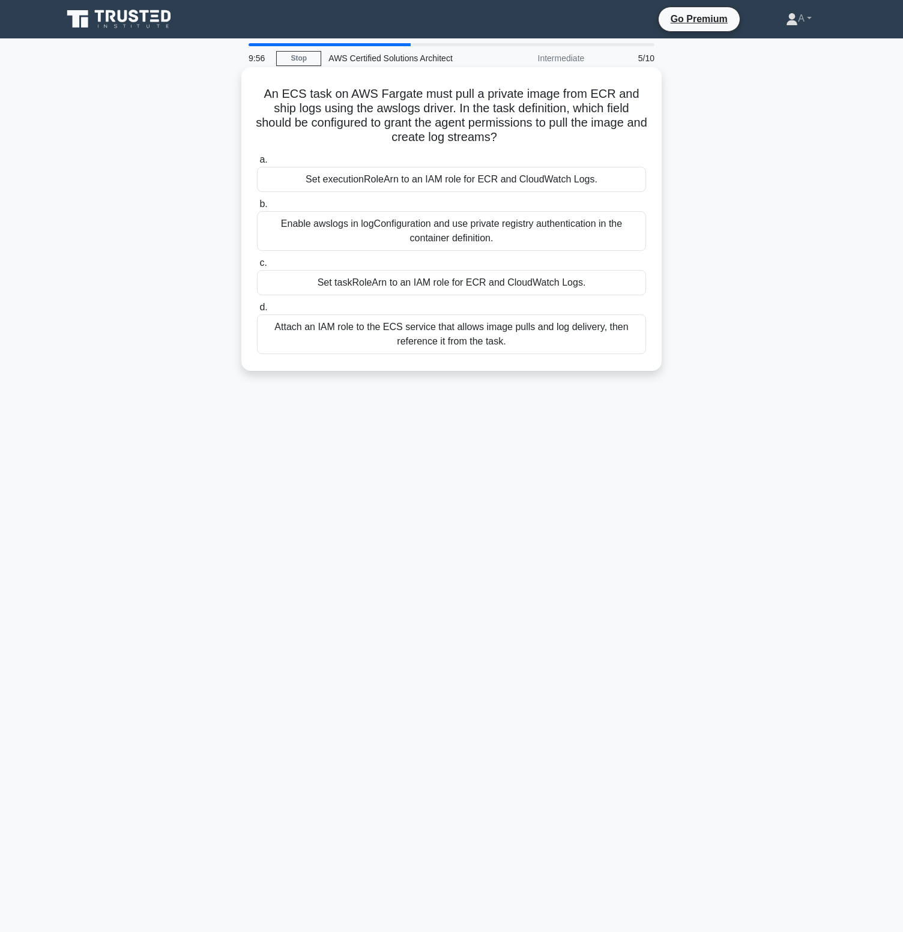
click at [472, 209] on label "b. Enable awslogs in logConfiguration and use private registry authentication i…" at bounding box center [451, 224] width 389 height 54
click at [257, 208] on input "b. Enable awslogs in logConfiguration and use private registry authentication i…" at bounding box center [257, 204] width 0 height 8
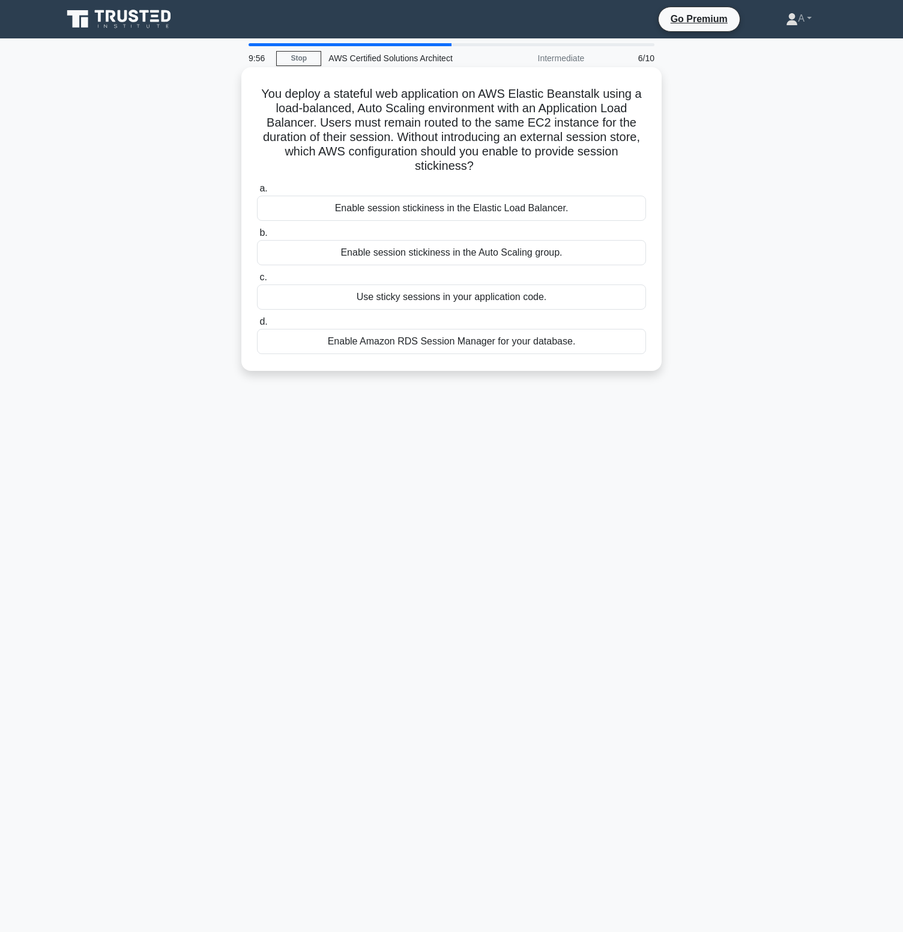
click at [474, 205] on div "Enable session stickiness in the Elastic Load Balancer." at bounding box center [451, 208] width 389 height 25
click at [257, 193] on input "a. Enable session stickiness in the Elastic Load Balancer." at bounding box center [257, 189] width 0 height 8
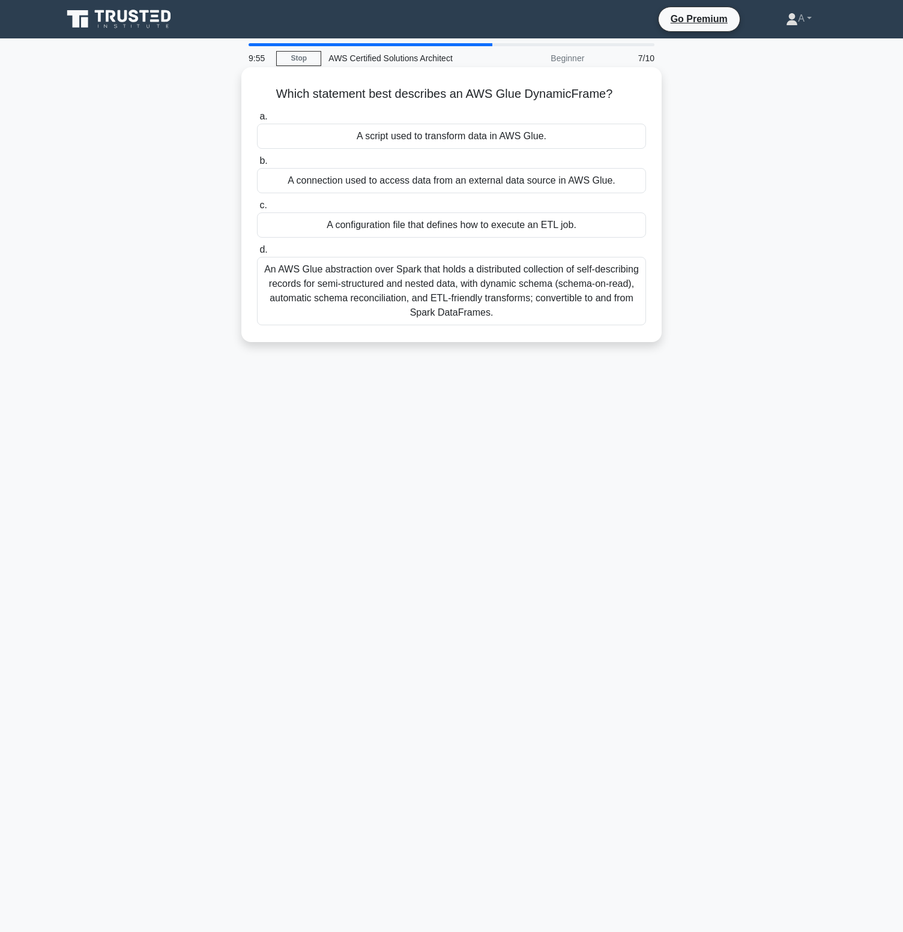
click at [484, 189] on div "A connection used to access data from an external data source in AWS Glue." at bounding box center [451, 180] width 389 height 25
click at [257, 165] on input "b. A connection used to access data from an external data source in AWS Glue." at bounding box center [257, 161] width 0 height 8
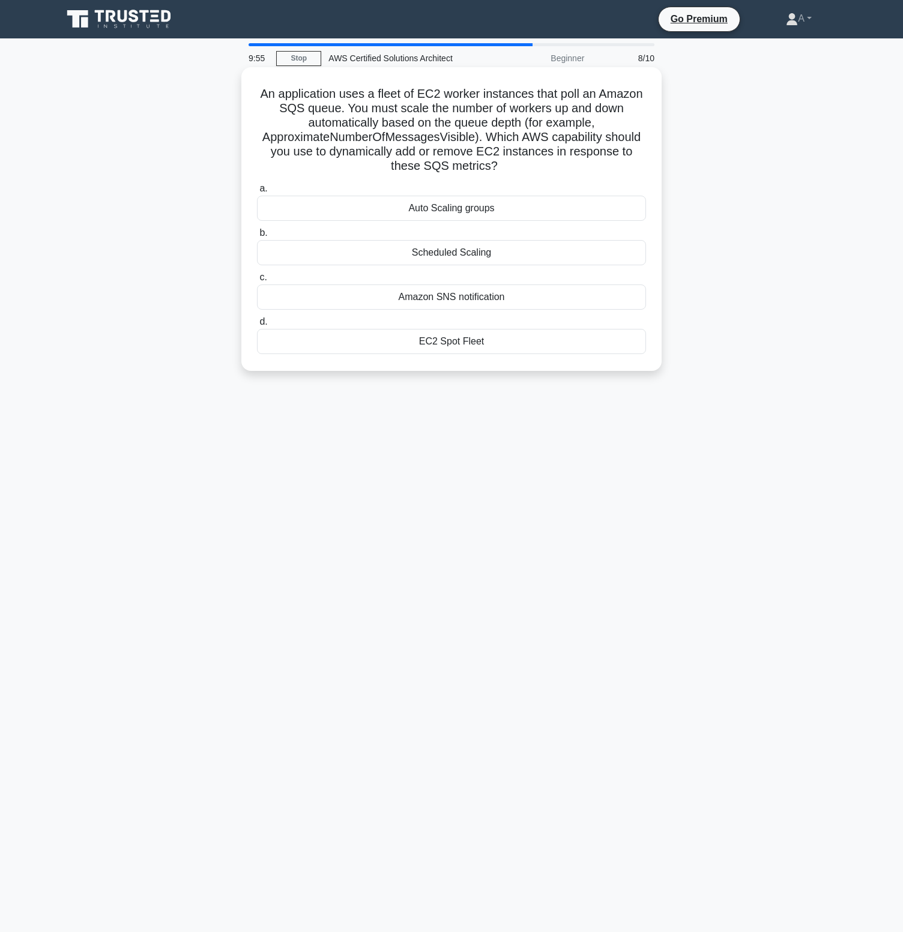
click at [479, 206] on div "Auto Scaling groups" at bounding box center [451, 208] width 389 height 25
click at [257, 193] on input "a. Auto Scaling groups" at bounding box center [257, 189] width 0 height 8
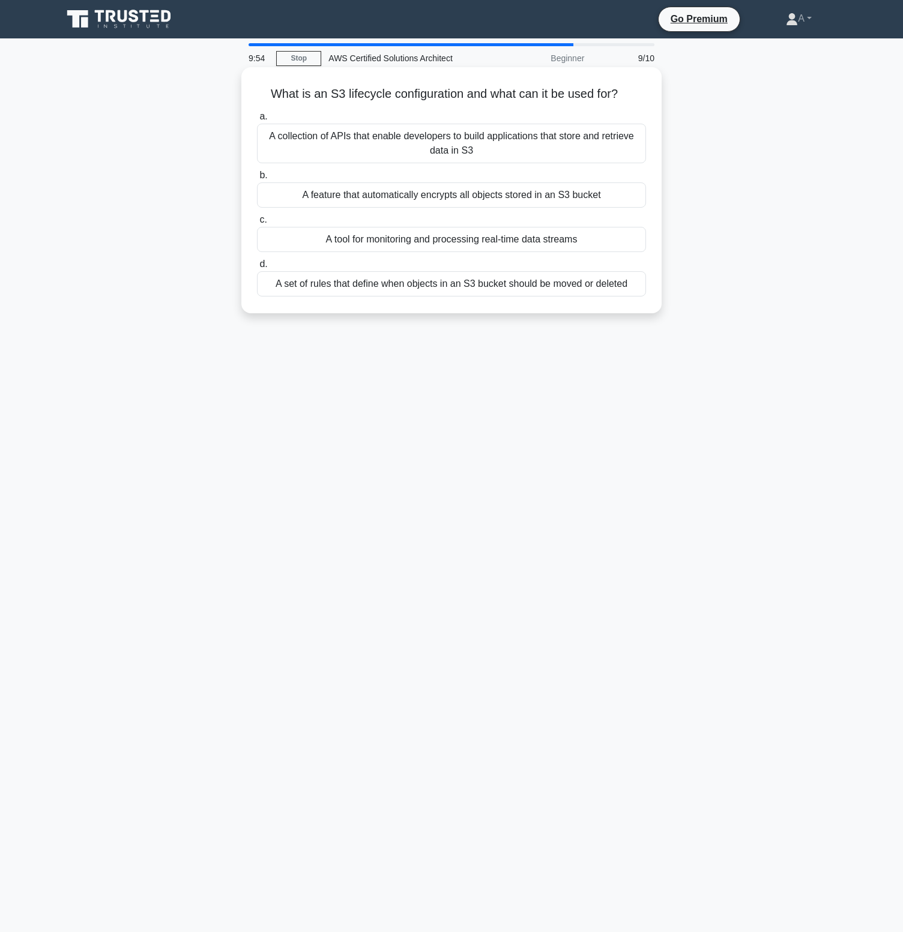
click at [483, 193] on div "A feature that automatically encrypts all objects stored in an S3 bucket" at bounding box center [451, 194] width 389 height 25
click at [257, 179] on input "b. A feature that automatically encrypts all objects stored in an S3 bucket" at bounding box center [257, 176] width 0 height 8
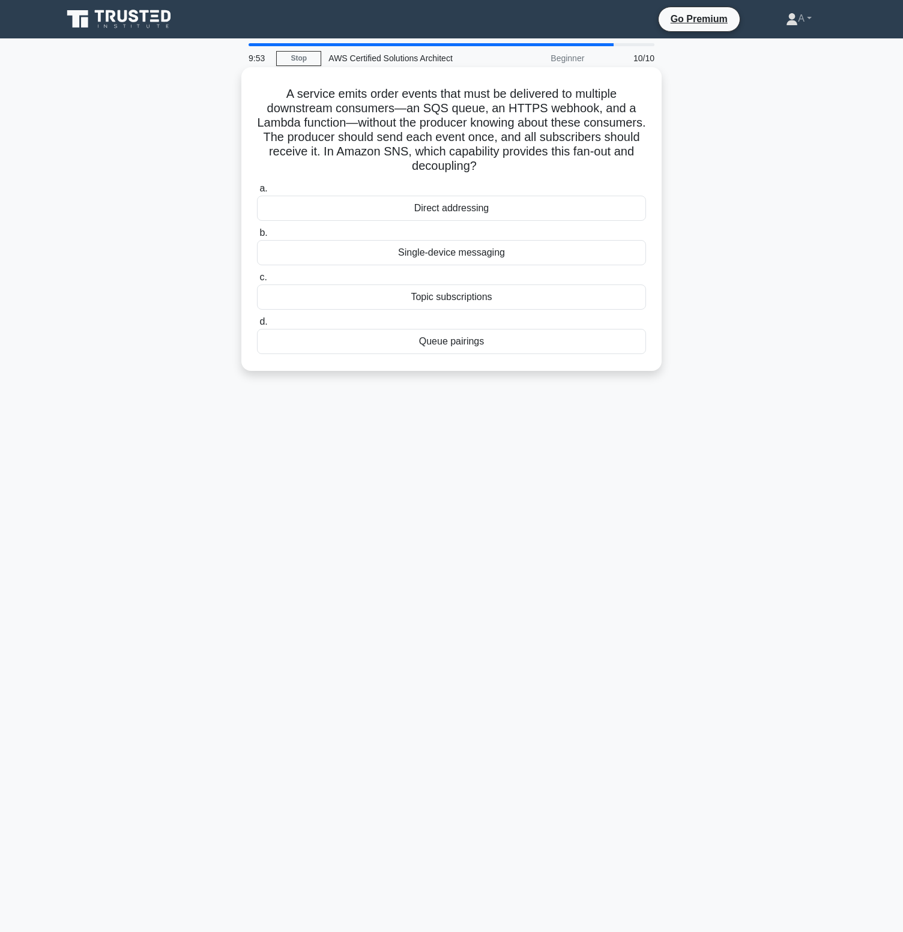
click at [483, 202] on div "Direct addressing" at bounding box center [451, 208] width 389 height 25
click at [257, 193] on input "a. Direct addressing" at bounding box center [257, 189] width 0 height 8
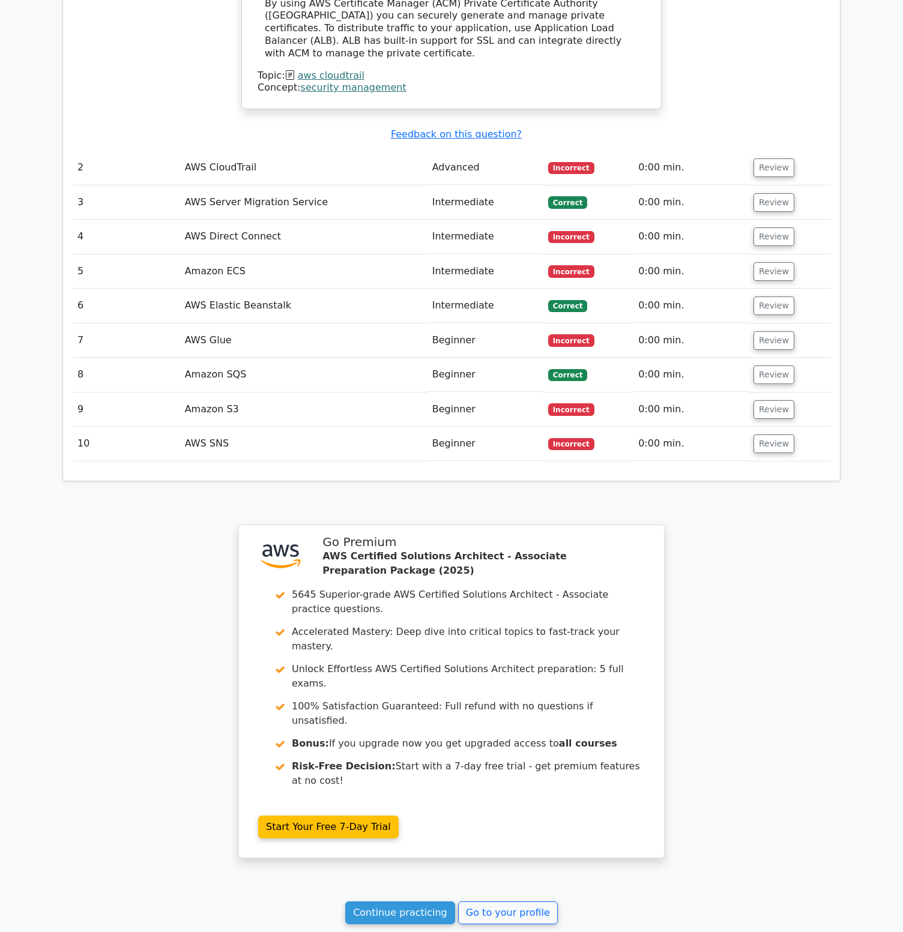
scroll to position [1497, 0]
